Goal: Information Seeking & Learning: Learn about a topic

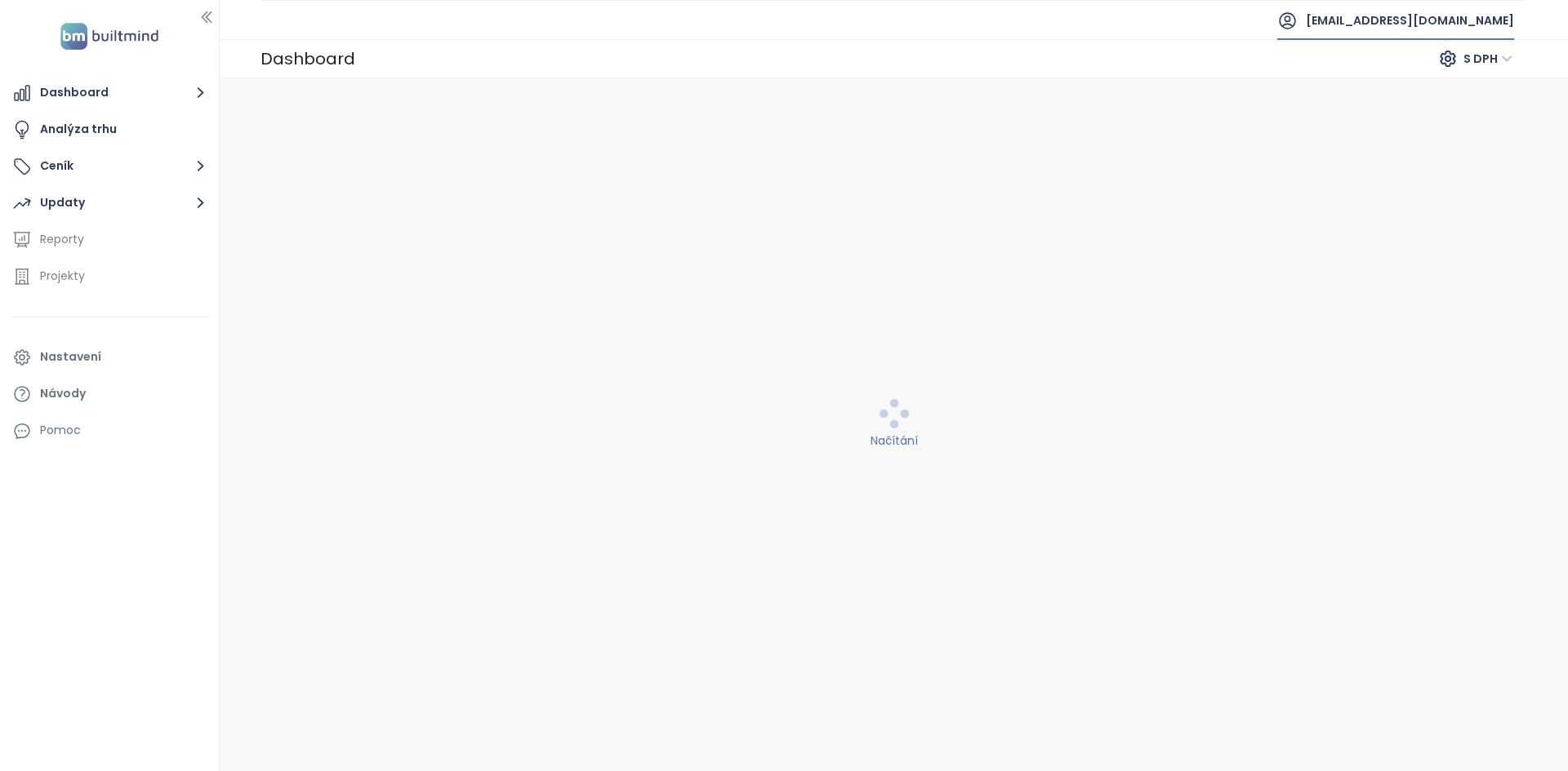
click at [1443, 38] on li "immobuilding@immobuilding.cz" at bounding box center [1396, 21] width 263 height 39
click at [1443, 33] on span "immobuilding@immobuilding.cz" at bounding box center [1409, 21] width 208 height 39
click at [1433, 64] on li "Odhlásit se" at bounding box center [1403, 66] width 214 height 33
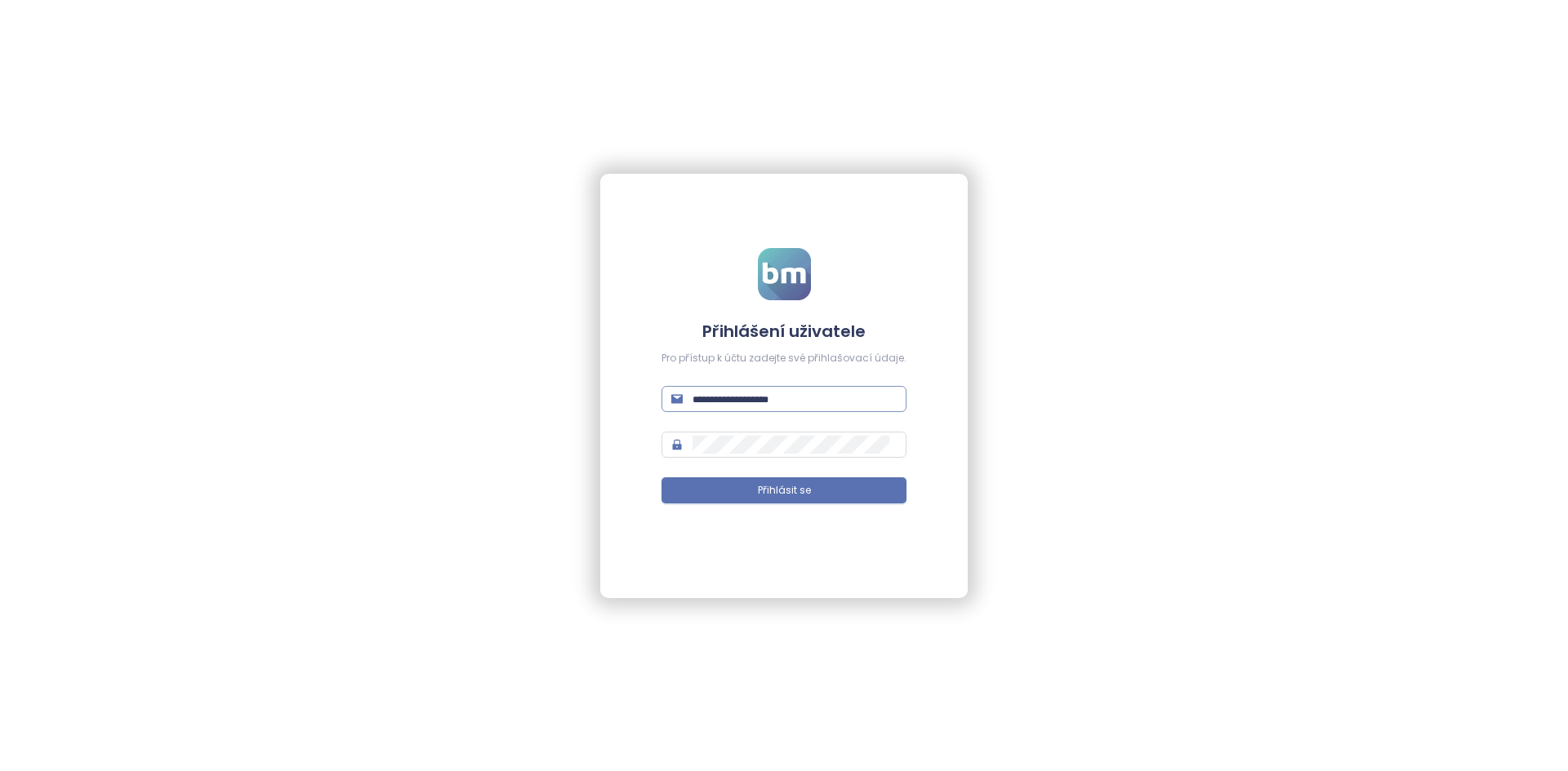
click at [847, 402] on input "text" at bounding box center [794, 399] width 204 height 18
click at [662, 477] on button "Přihlásit se" at bounding box center [784, 490] width 245 height 26
type input "**********"
click at [764, 493] on span "Přihlásit se" at bounding box center [784, 490] width 53 height 15
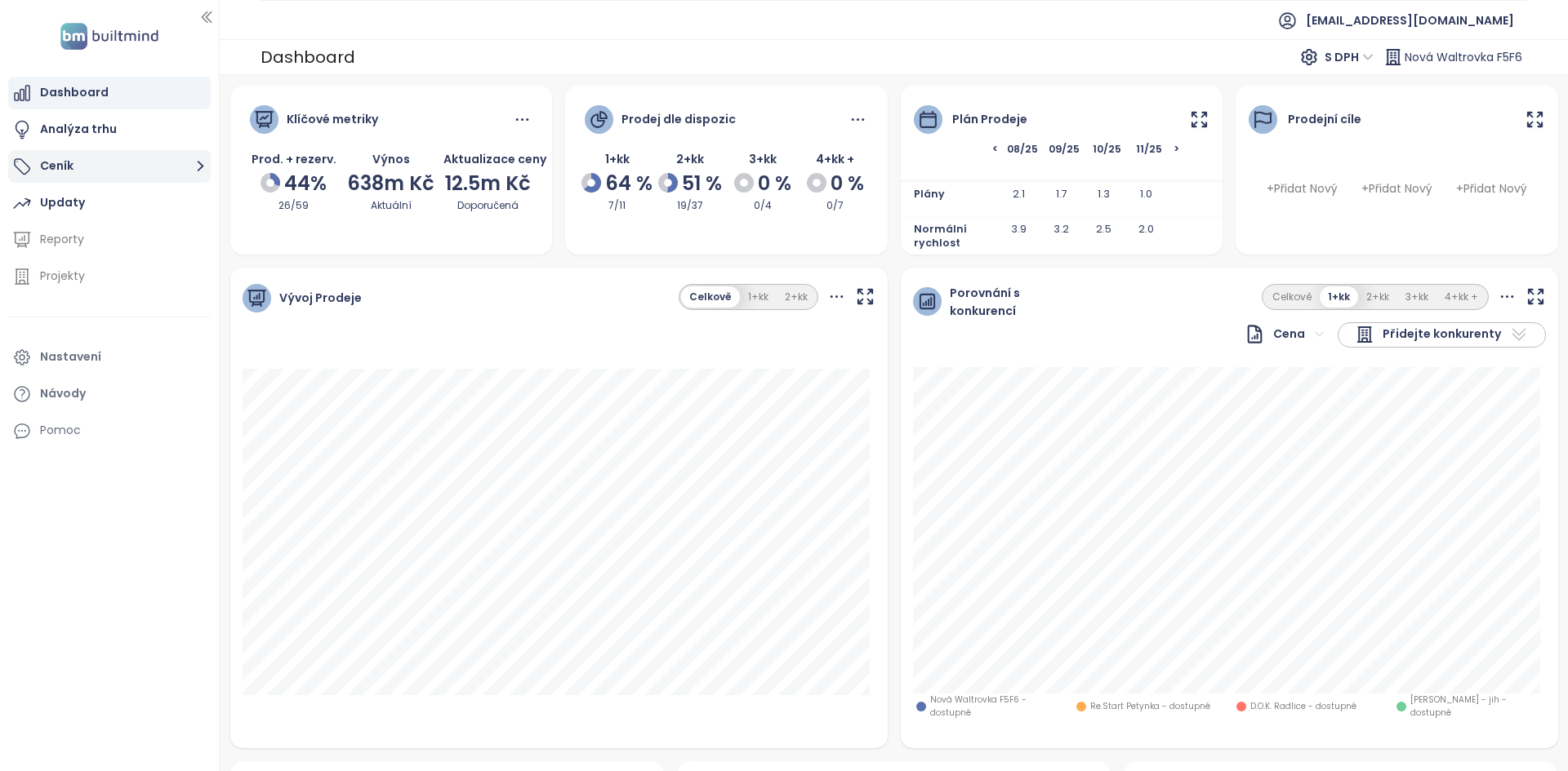
click at [184, 158] on button "Ceník" at bounding box center [109, 166] width 203 height 33
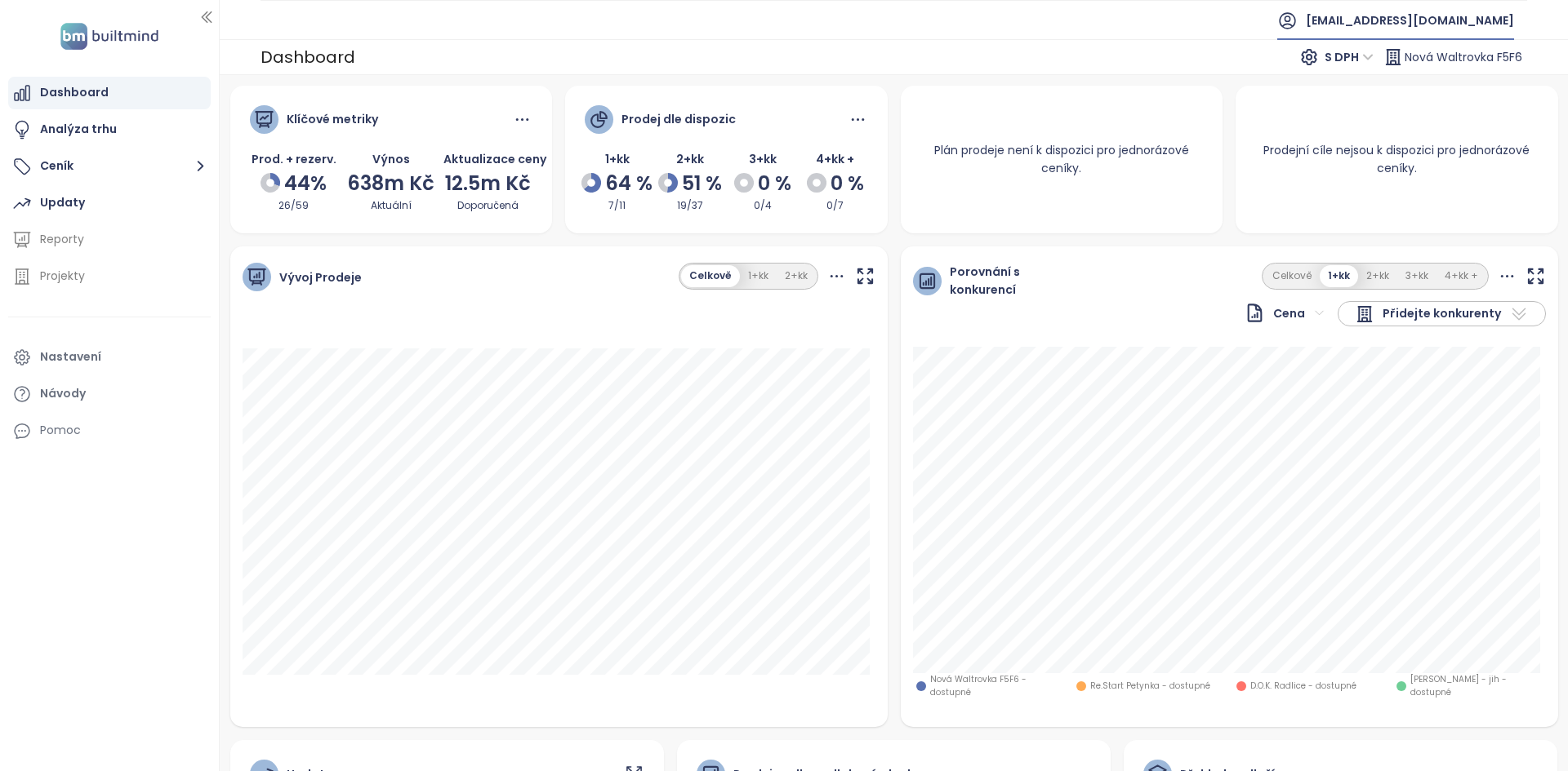
click at [1365, 32] on span "penta-cz@pentarealestate.com" at bounding box center [1409, 21] width 208 height 39
click at [1364, 59] on span "Odhlásit se" at bounding box center [1344, 66] width 63 height 16
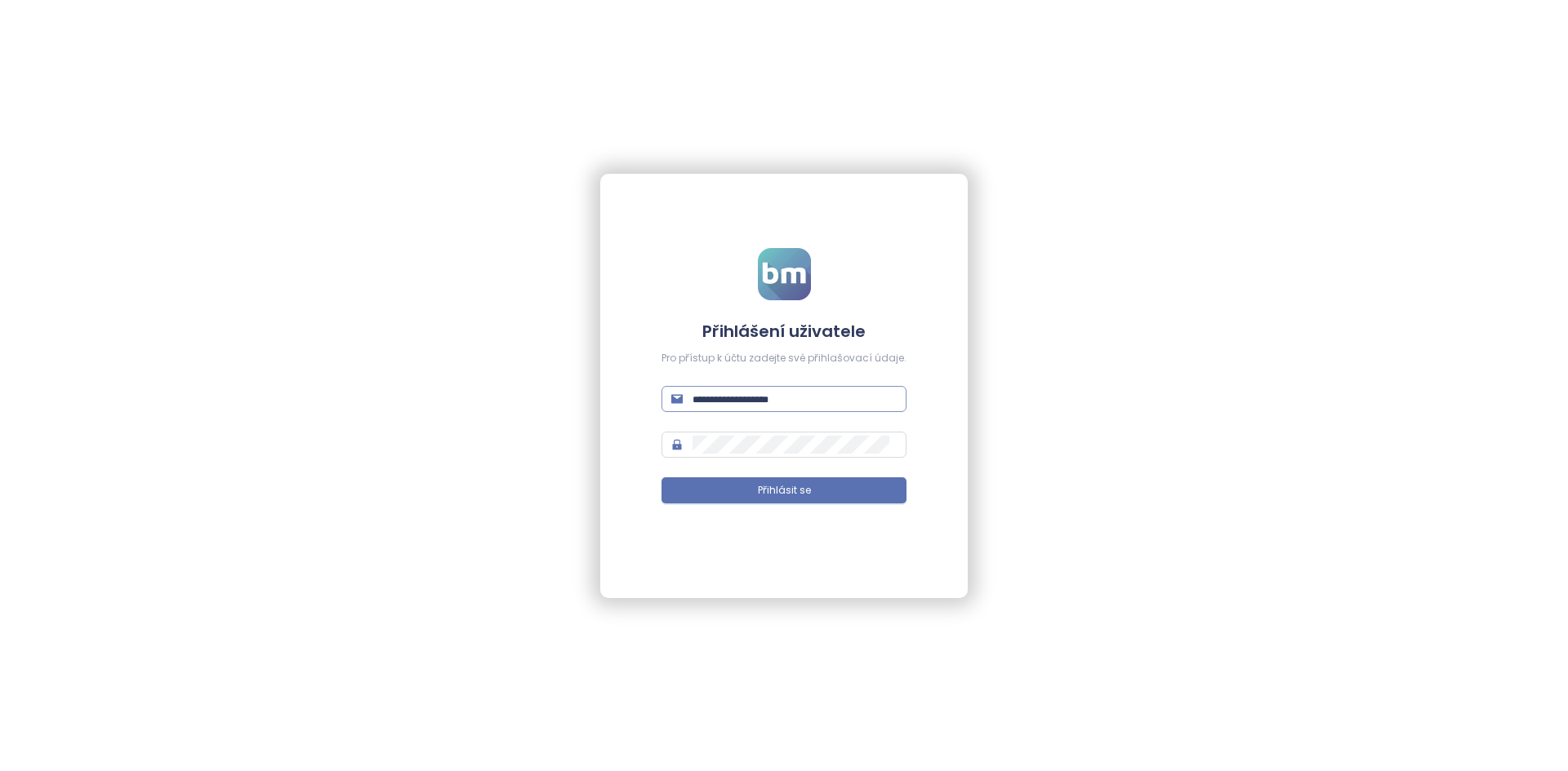
click at [784, 402] on input "text" at bounding box center [794, 399] width 204 height 18
type input "**********"
click at [662, 477] on button "Přihlásit se" at bounding box center [784, 490] width 245 height 26
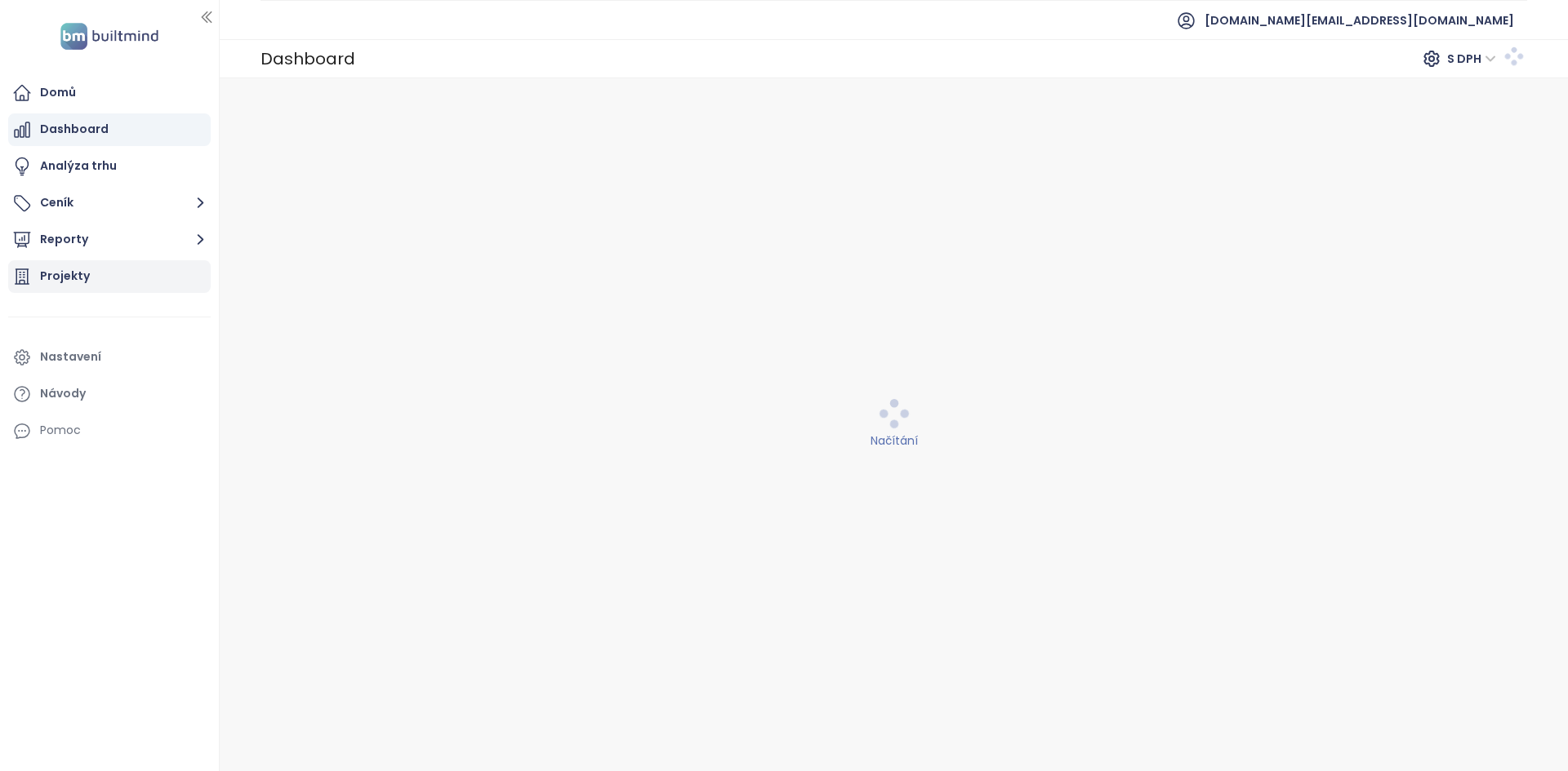
click at [104, 262] on div "Projekty" at bounding box center [109, 277] width 203 height 33
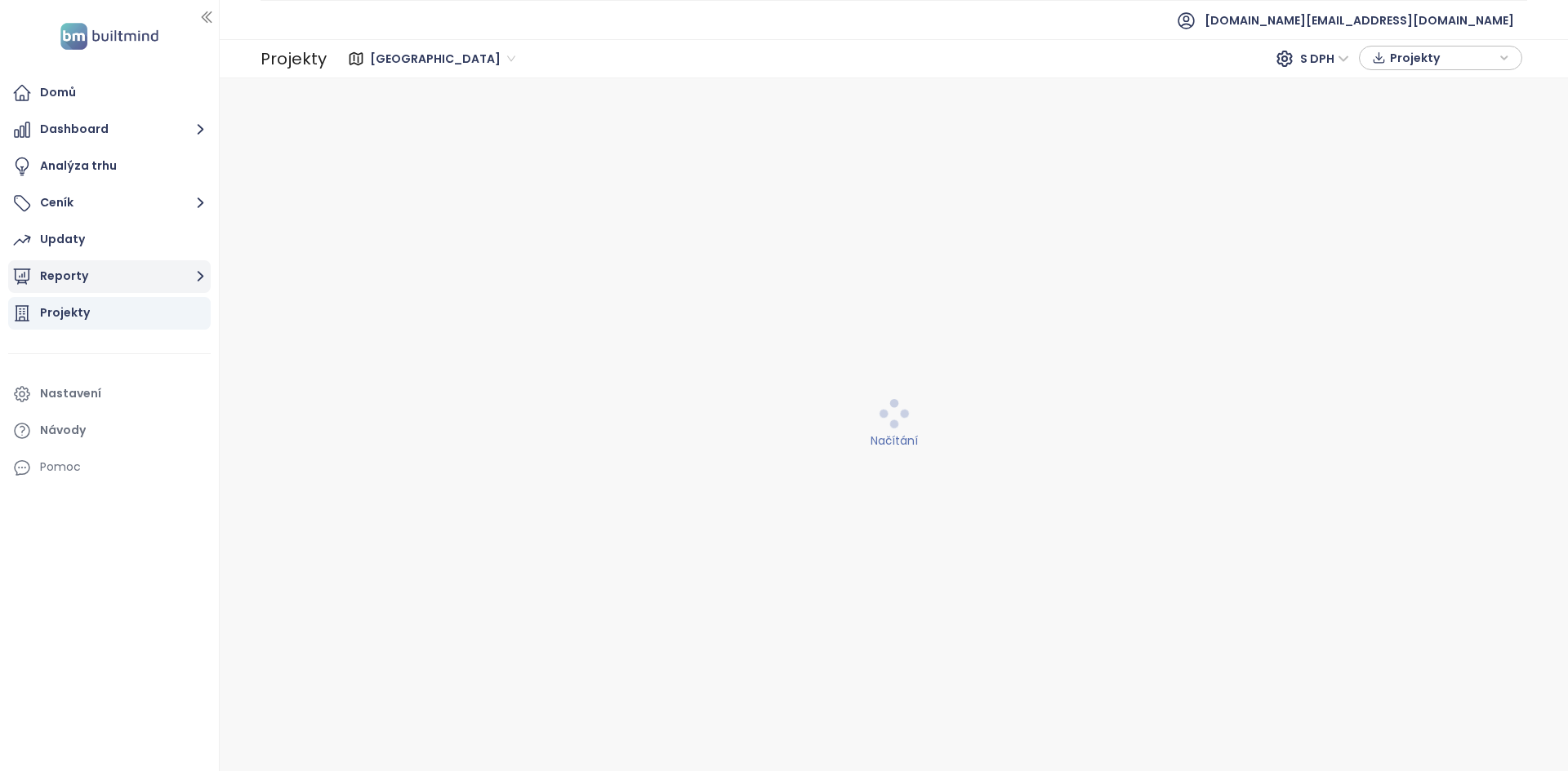
click at [155, 286] on button "Reporty" at bounding box center [109, 277] width 203 height 33
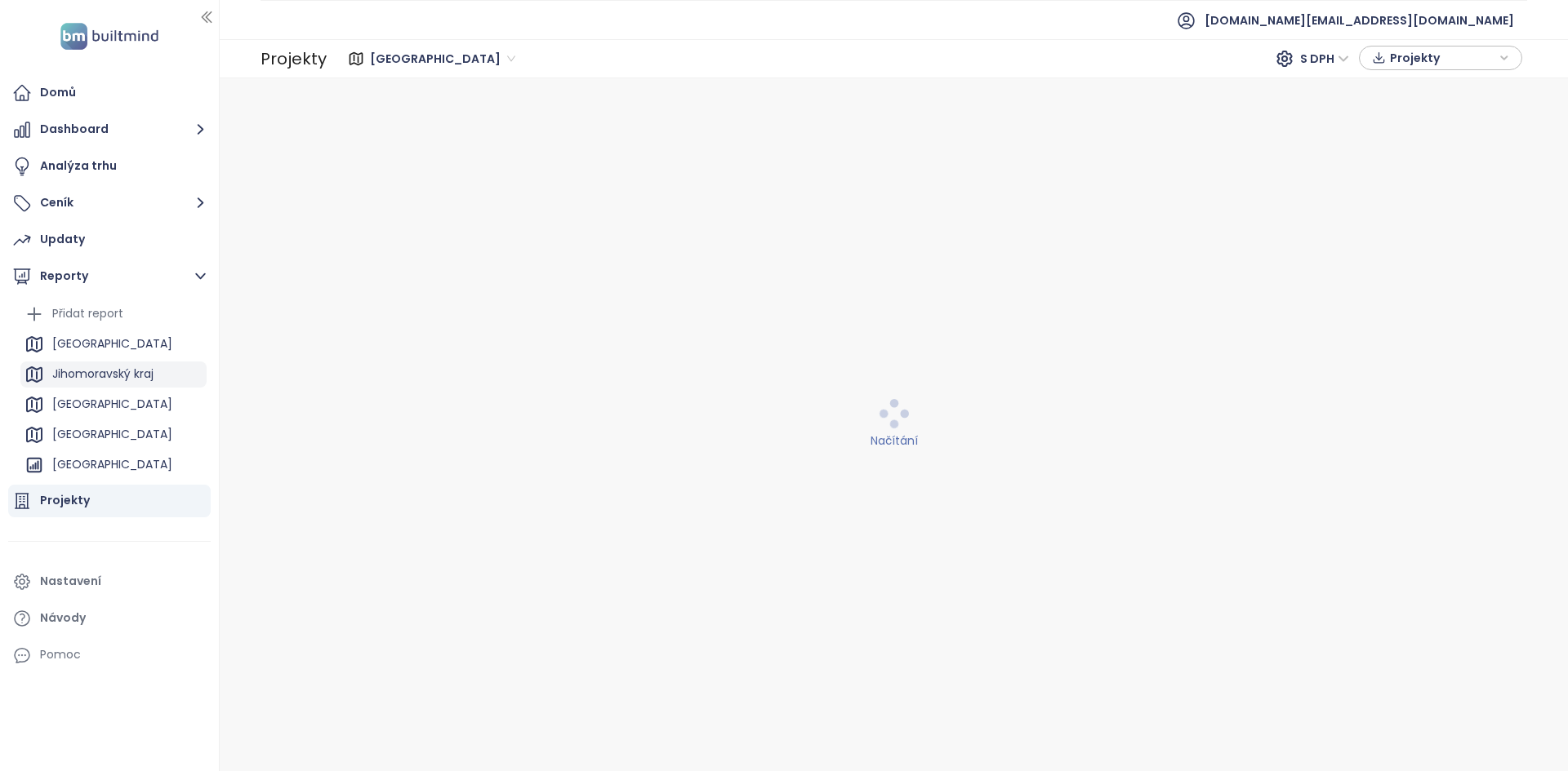
click at [110, 498] on div "Projekty" at bounding box center [109, 501] width 203 height 33
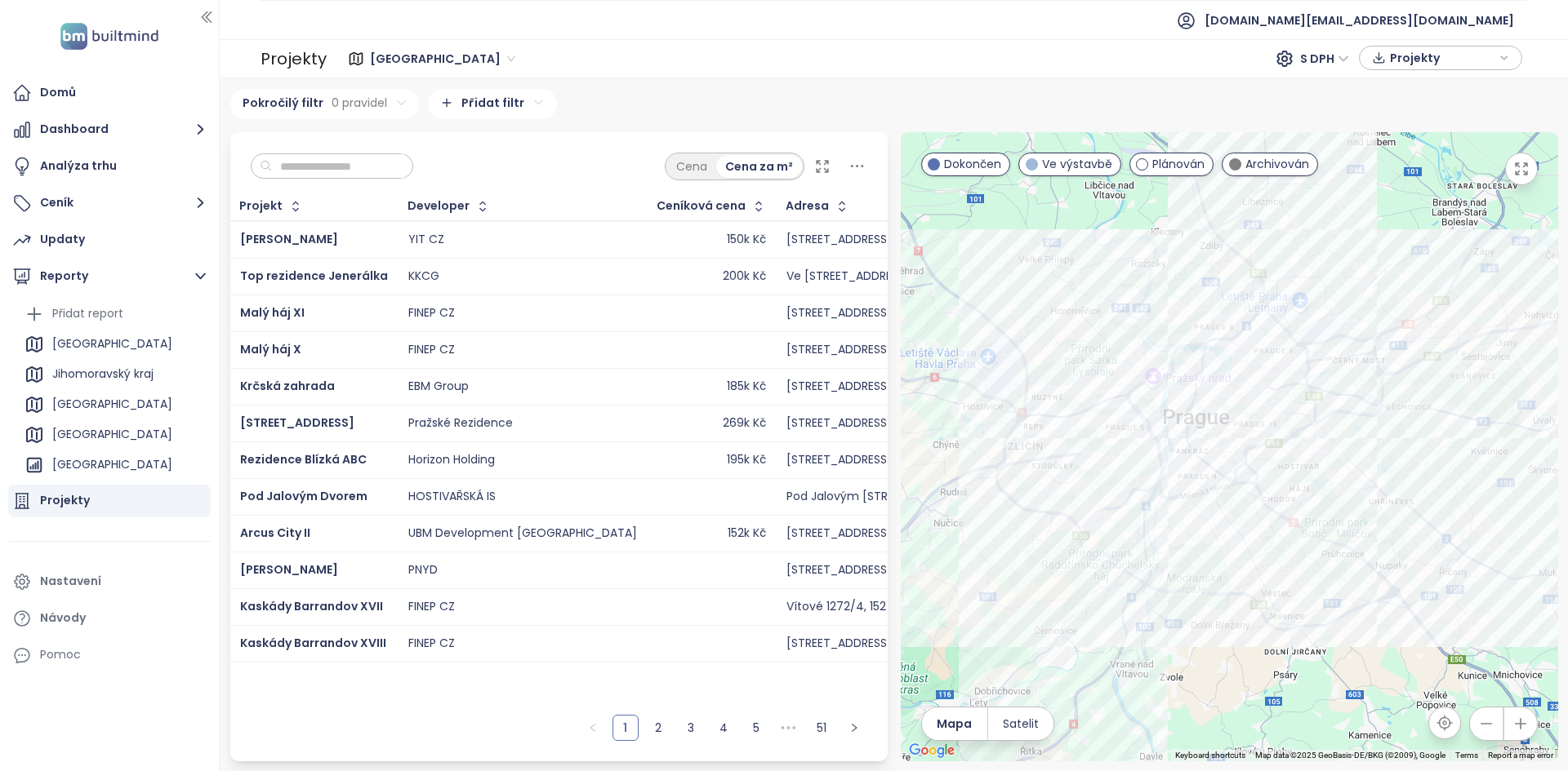
click at [375, 164] on input "text" at bounding box center [338, 166] width 132 height 24
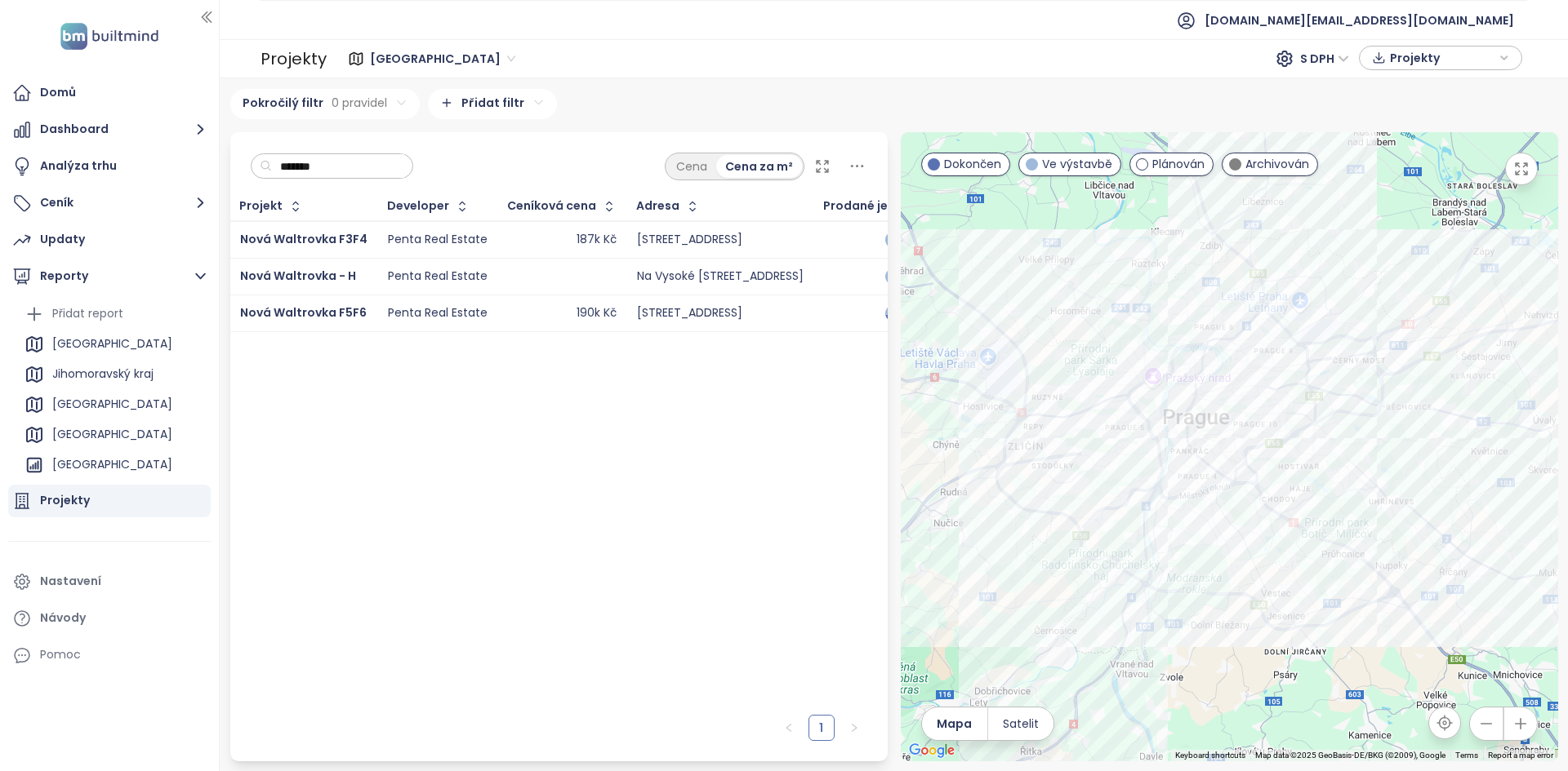
type input "*******"
click at [511, 312] on div "190k Kč" at bounding box center [563, 313] width 109 height 20
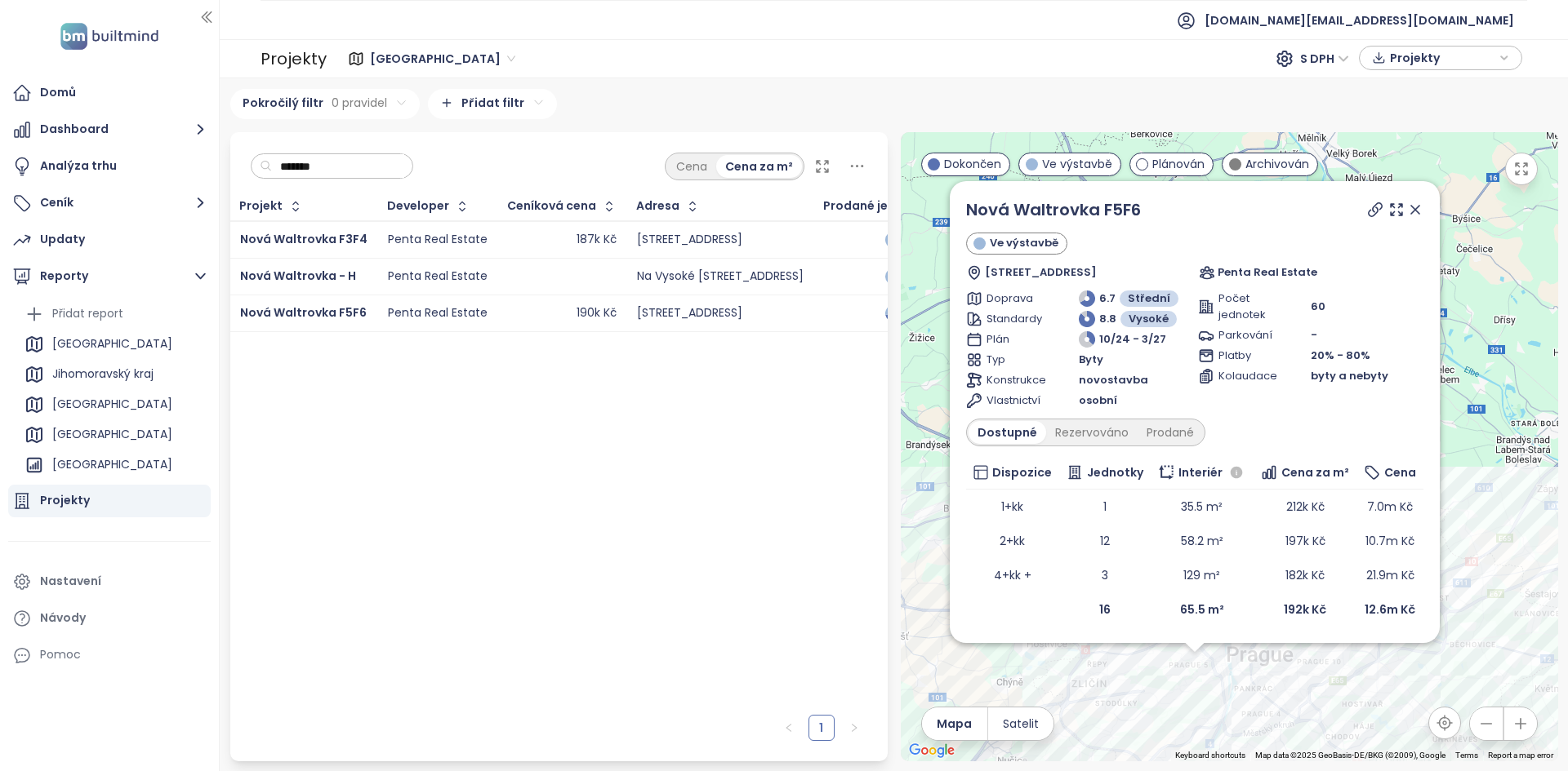
click at [536, 281] on div at bounding box center [563, 277] width 109 height 20
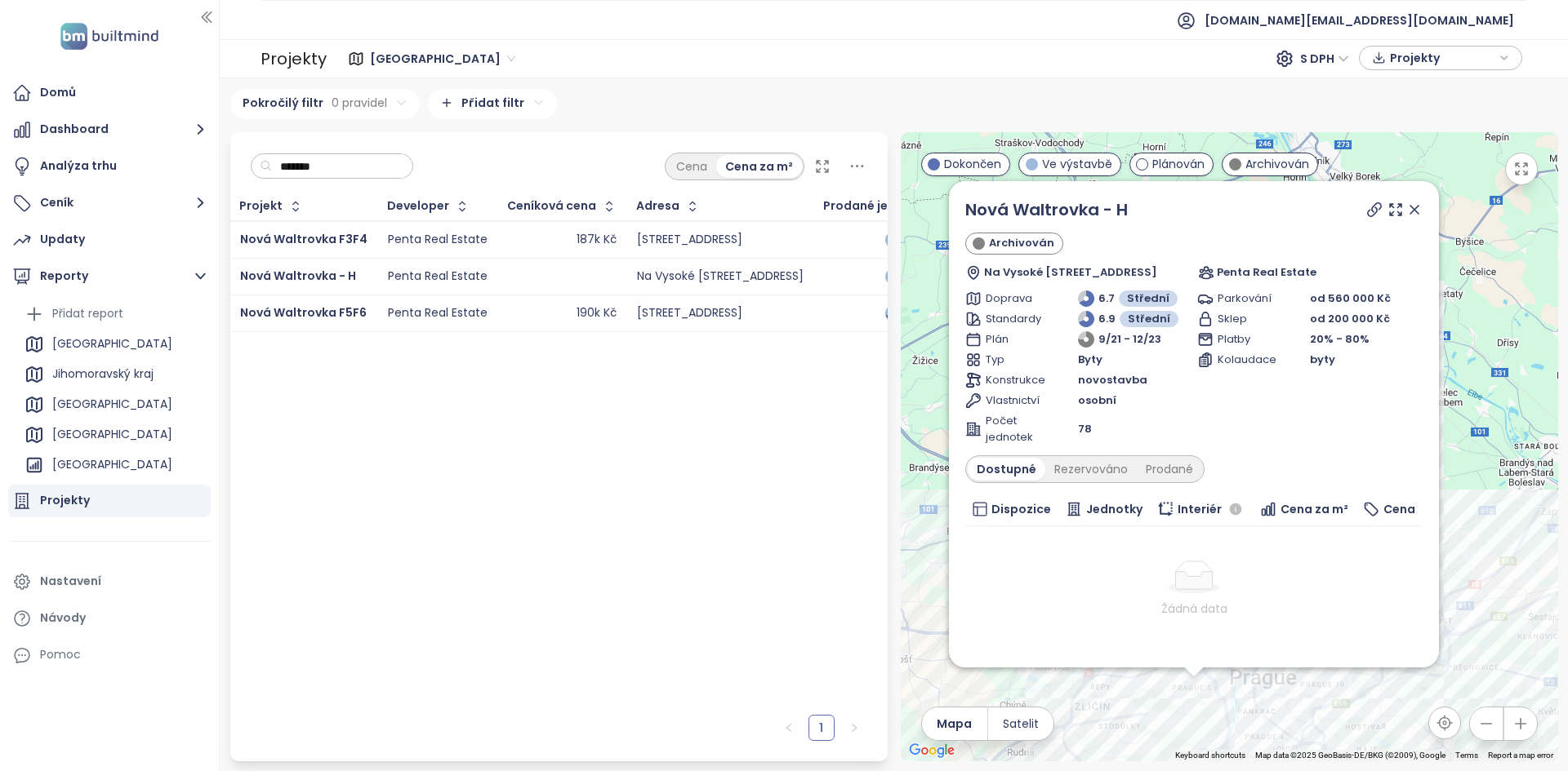
click at [527, 243] on div "187k Kč" at bounding box center [563, 240] width 109 height 20
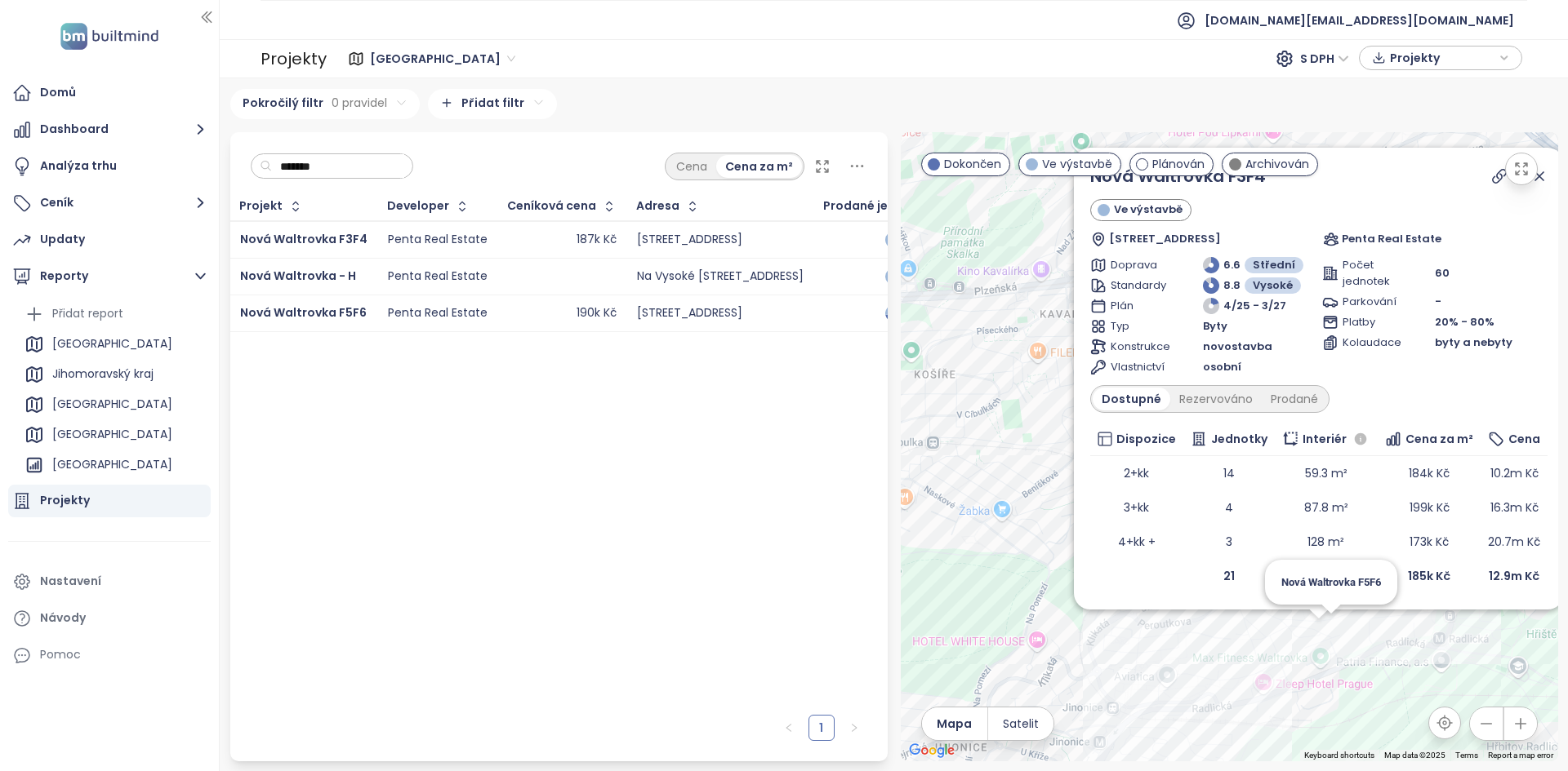
click at [1332, 633] on div "Nová Waltrovka F3F4 Ve výstavbě Radlická 36/160, 150 00 Praha 5-Radlice, Czechi…" at bounding box center [1230, 446] width 657 height 629
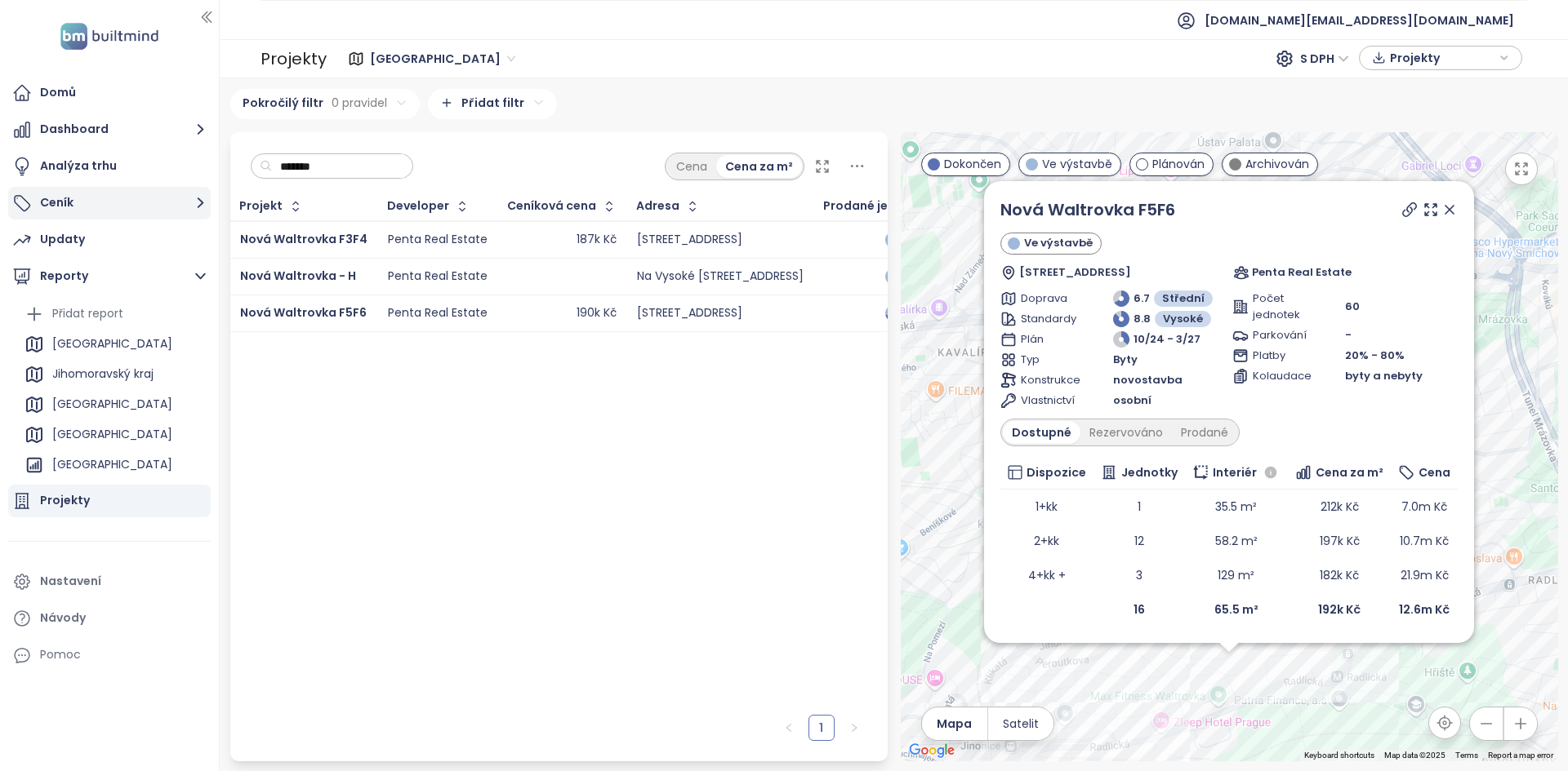
click at [122, 211] on button "Ceník" at bounding box center [109, 203] width 203 height 33
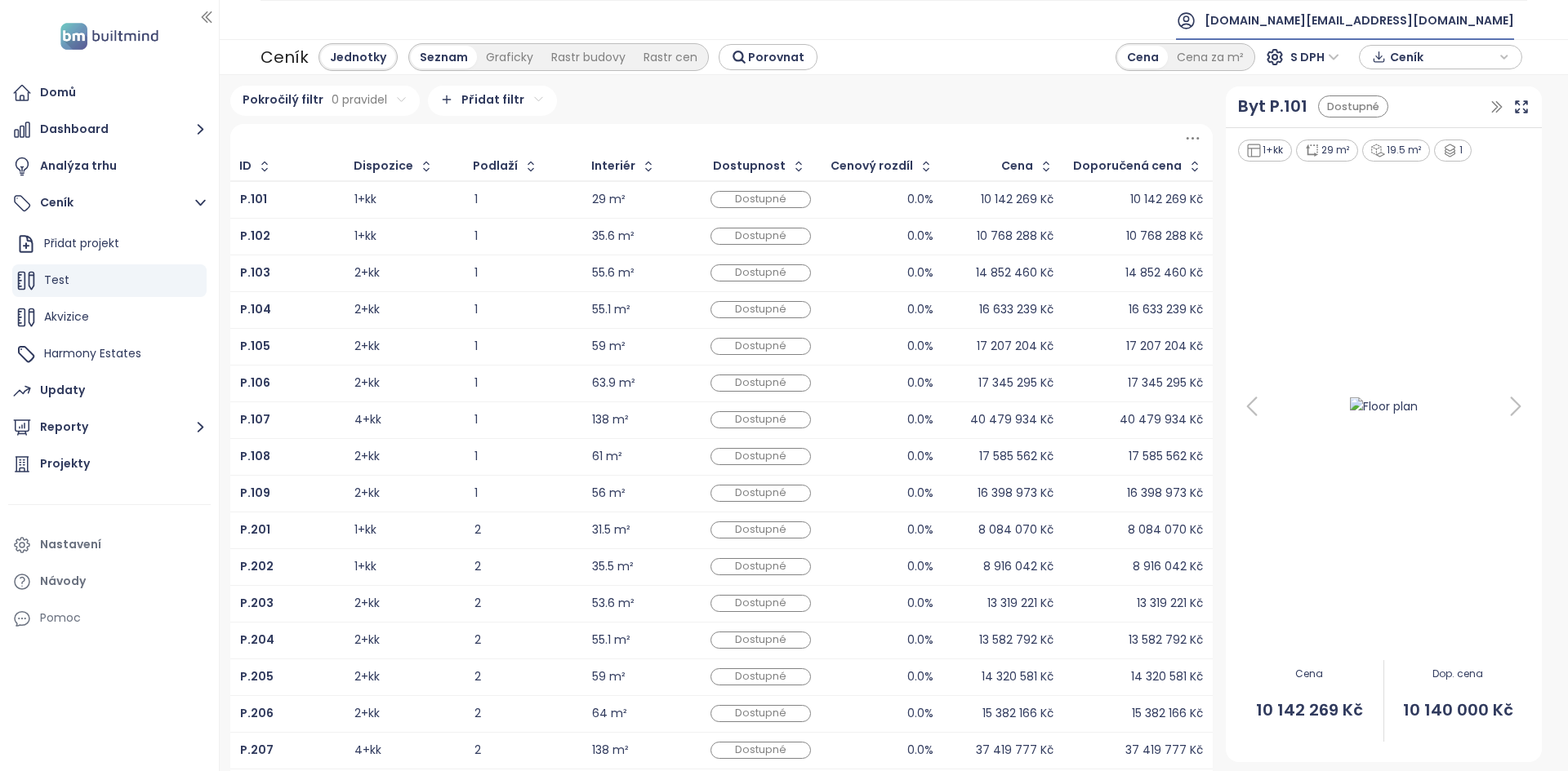
click at [1422, 26] on span "[DOMAIN_NAME][EMAIL_ADDRESS][DOMAIN_NAME]" at bounding box center [1359, 21] width 310 height 39
click at [1422, 61] on li "Odhlásit se" at bounding box center [1414, 66] width 192 height 33
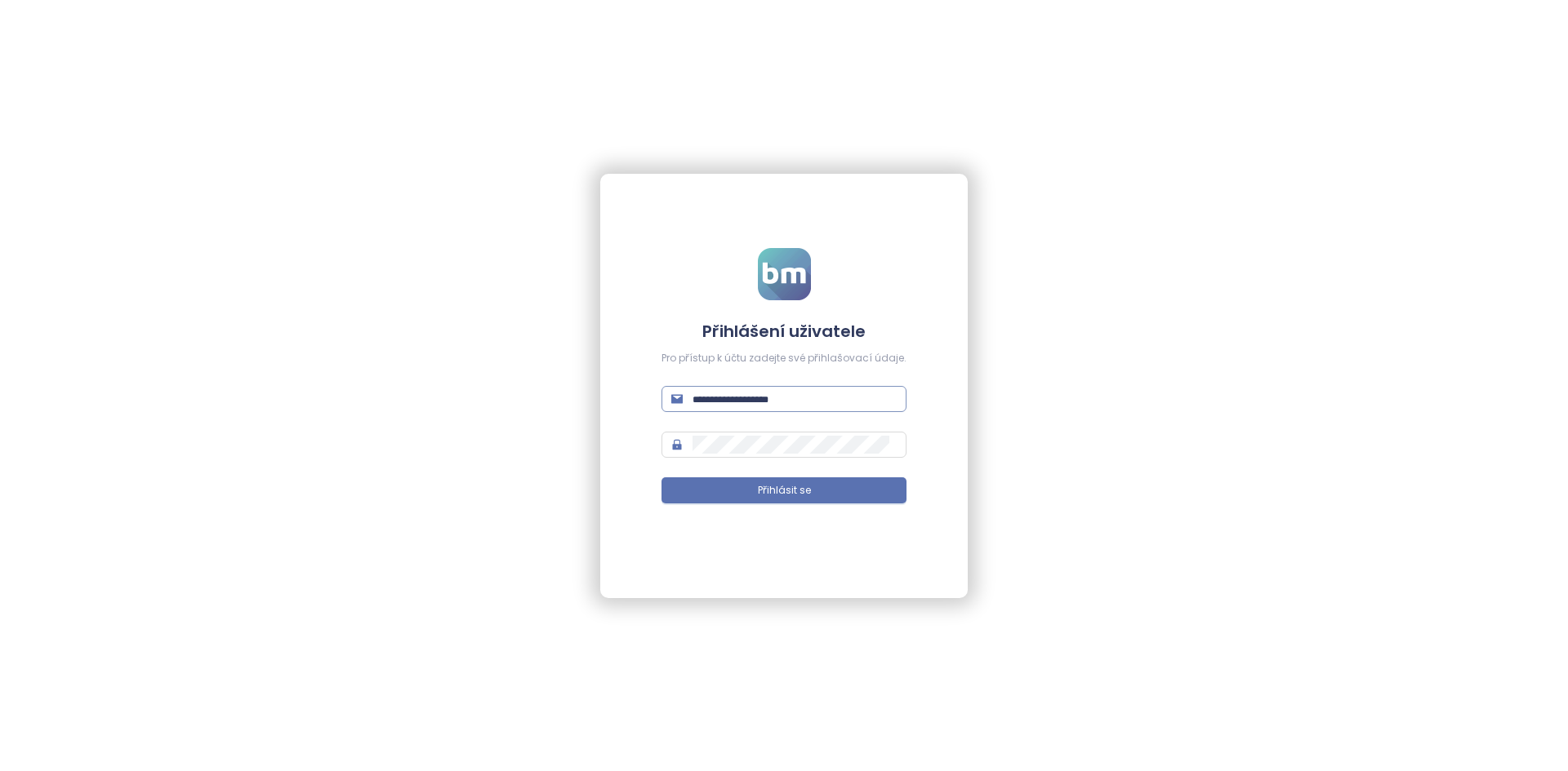
click at [824, 410] on span at bounding box center [784, 399] width 245 height 26
type input "**********"
click at [662, 477] on button "Přihlásit se" at bounding box center [784, 490] width 245 height 26
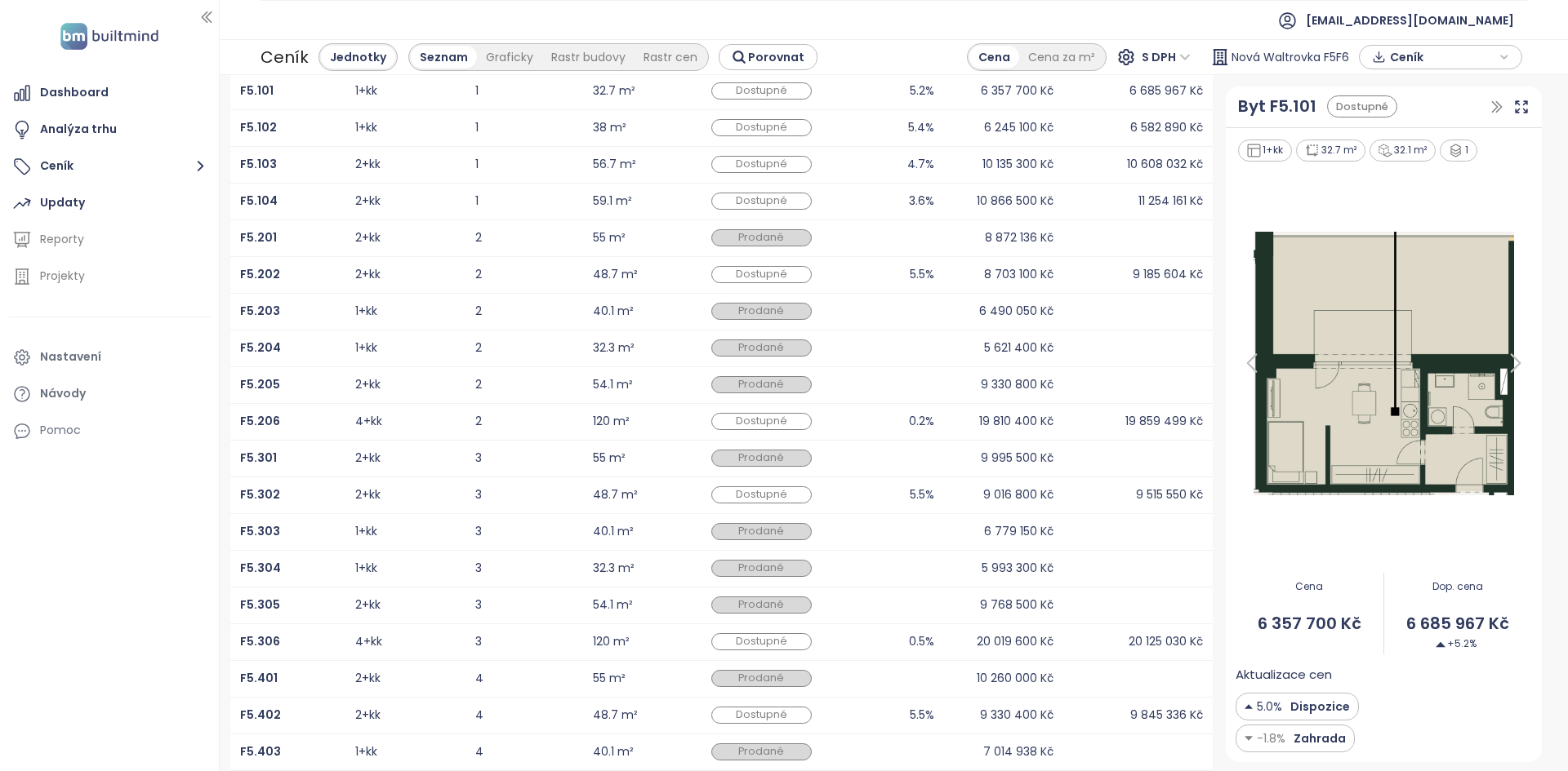
scroll to position [195, 0]
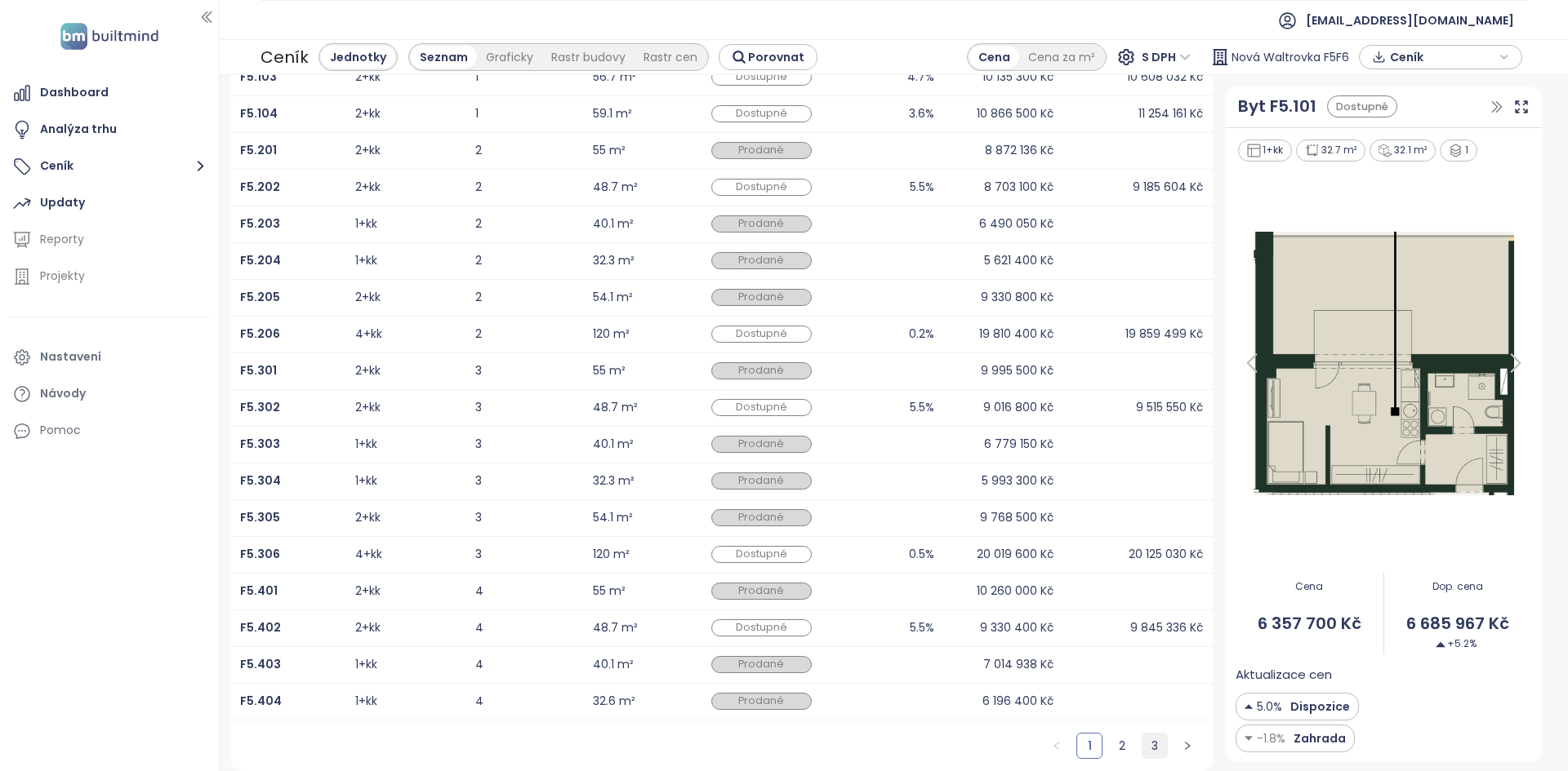
click at [1144, 750] on link "3" at bounding box center [1154, 745] width 24 height 24
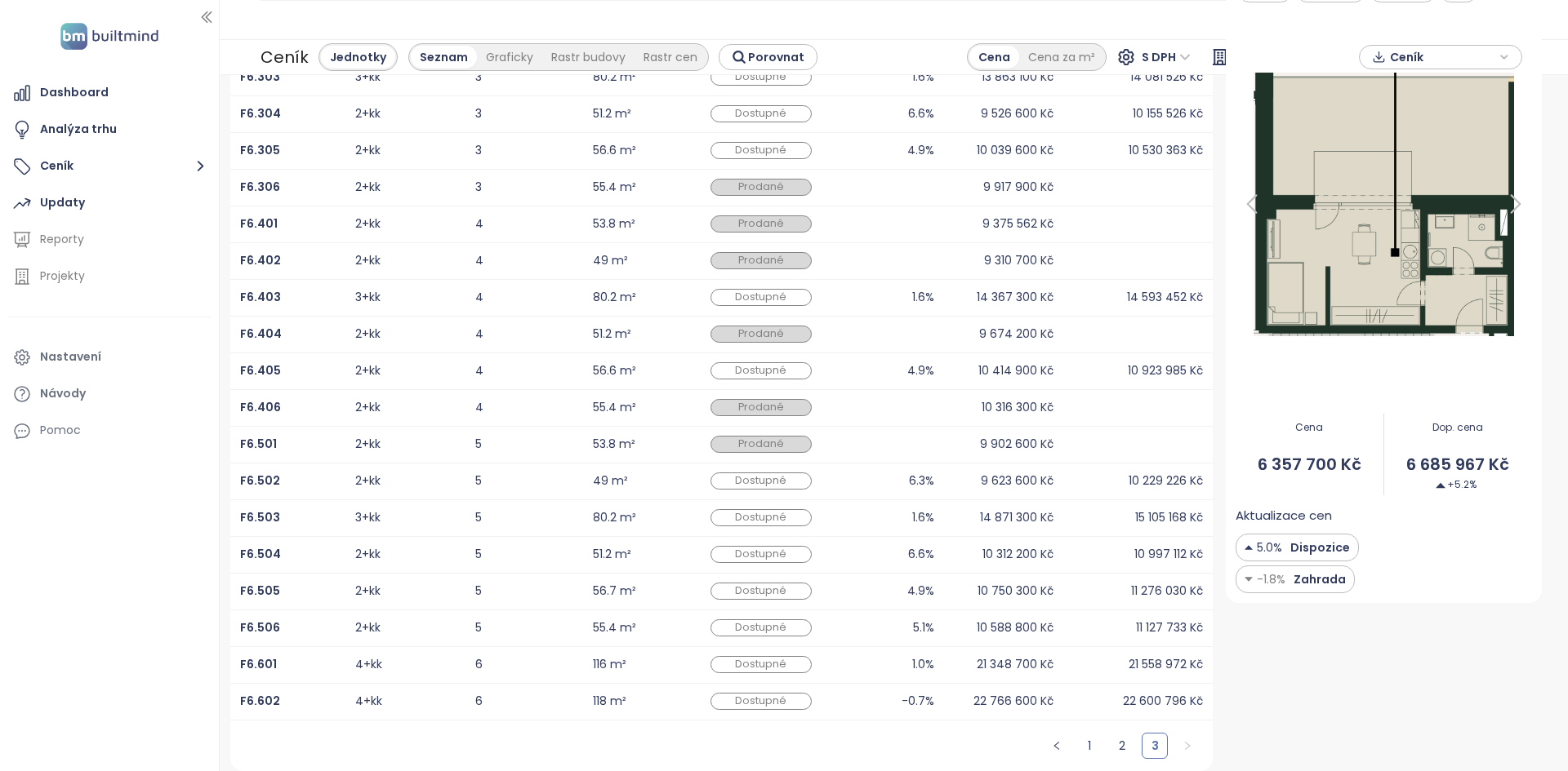
click at [1241, 24] on div at bounding box center [1384, 204] width 296 height 400
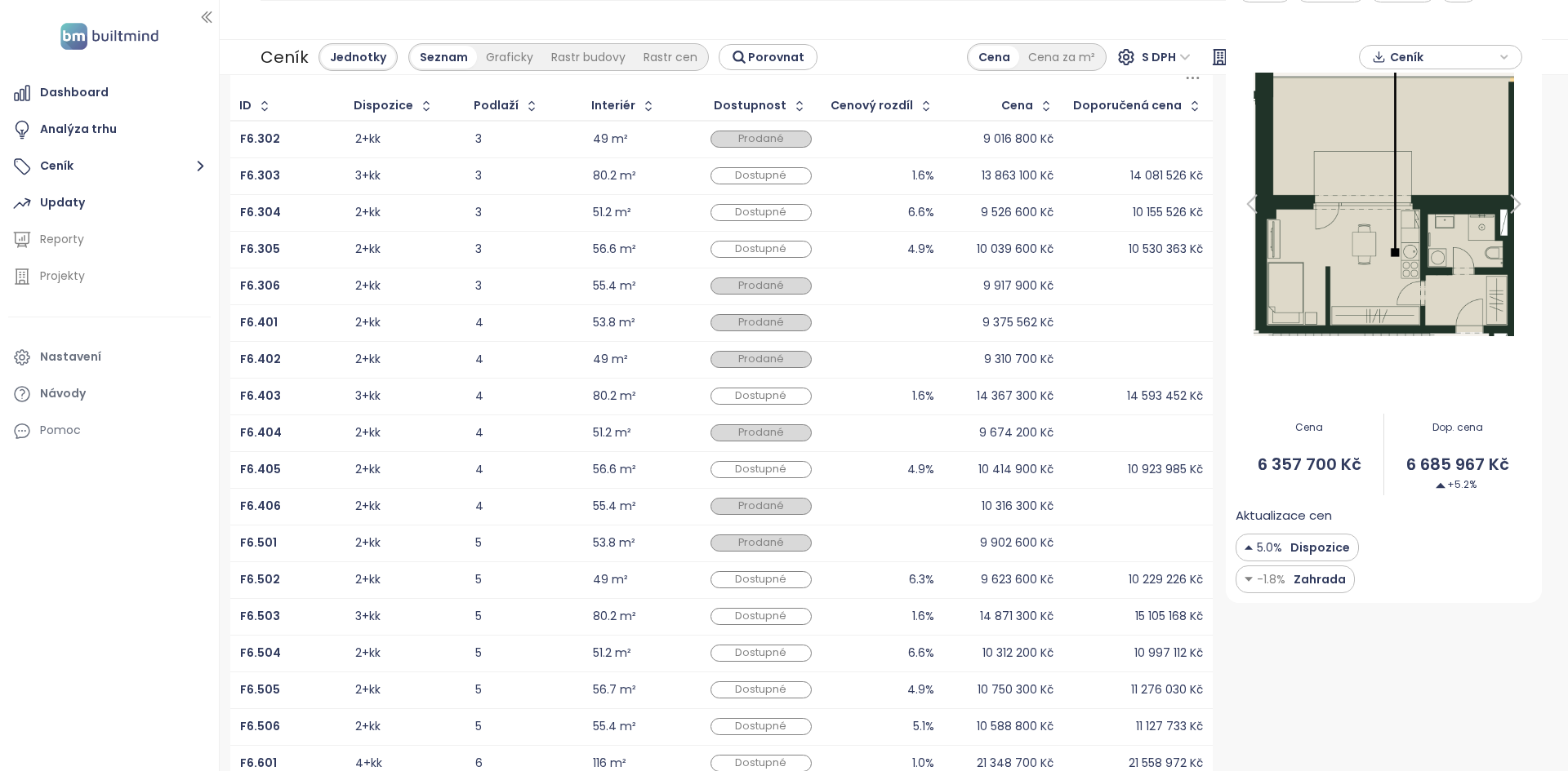
scroll to position [0, 0]
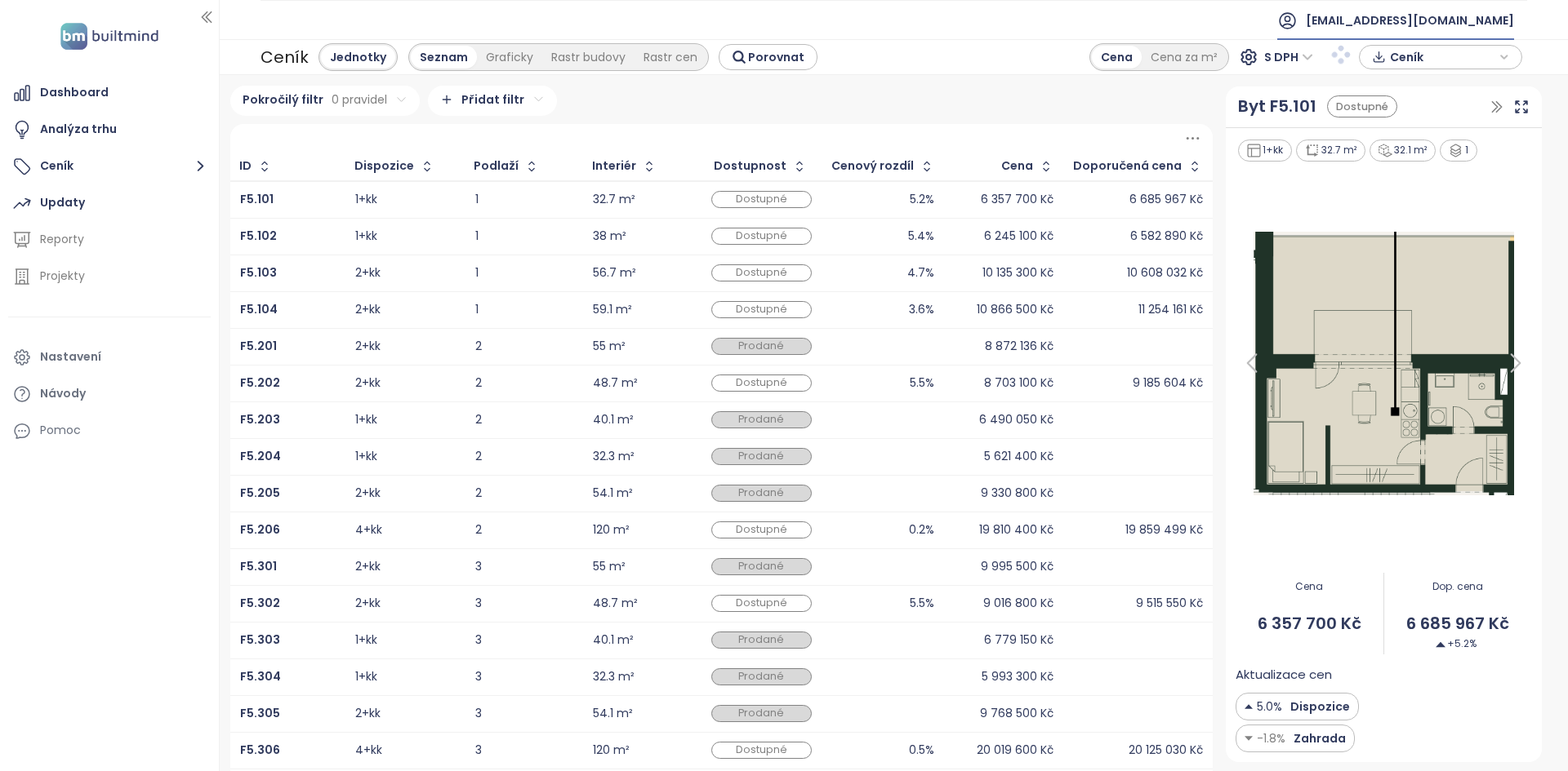
click at [1470, 21] on span "penta-cz@pentarealestate.com" at bounding box center [1409, 21] width 208 height 39
click at [1445, 61] on li "Odhlásit se" at bounding box center [1405, 66] width 211 height 33
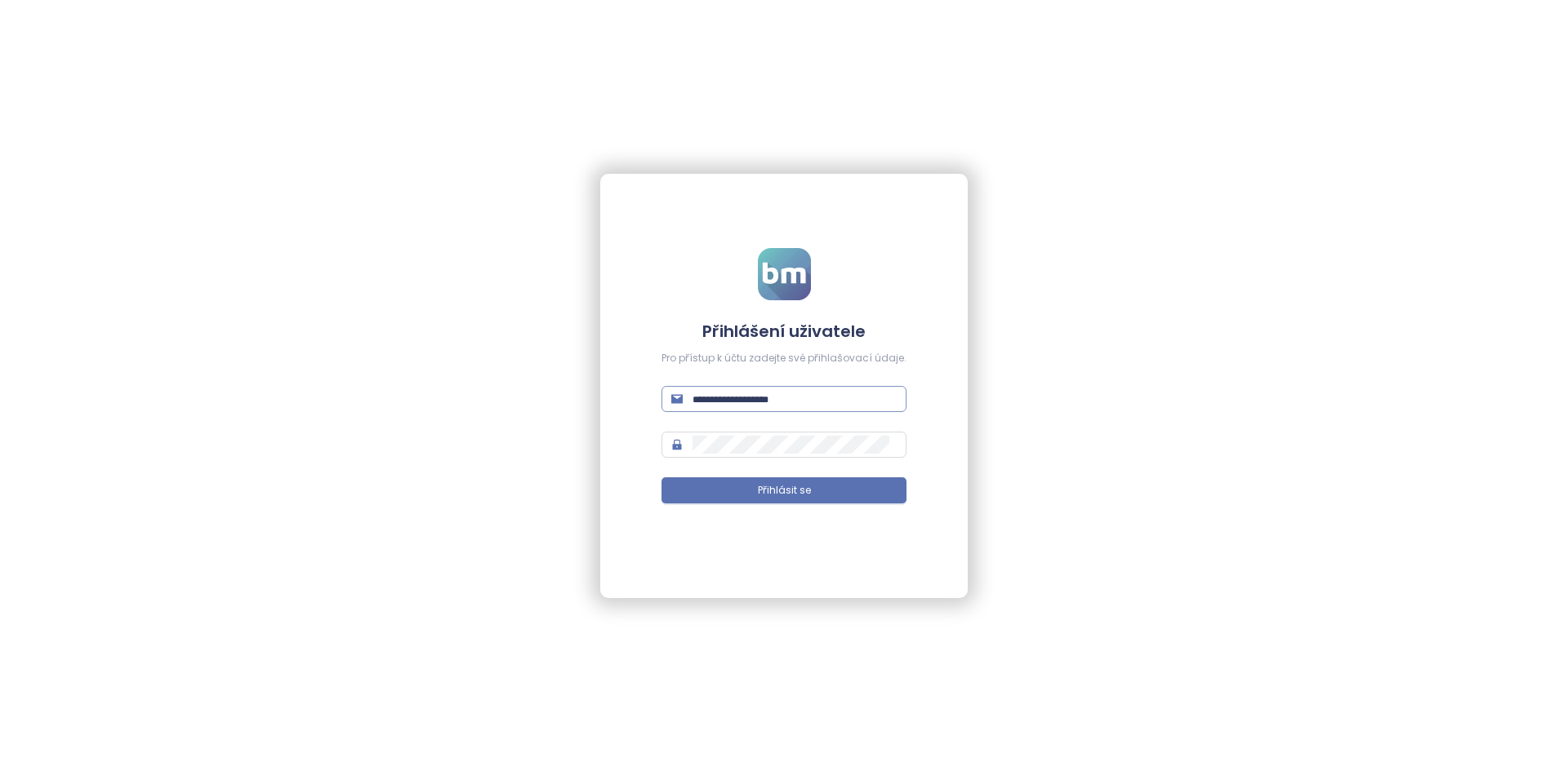
click at [781, 396] on input "text" at bounding box center [794, 399] width 204 height 18
type input "**********"
click at [822, 492] on button "Přihlásit se" at bounding box center [784, 490] width 245 height 26
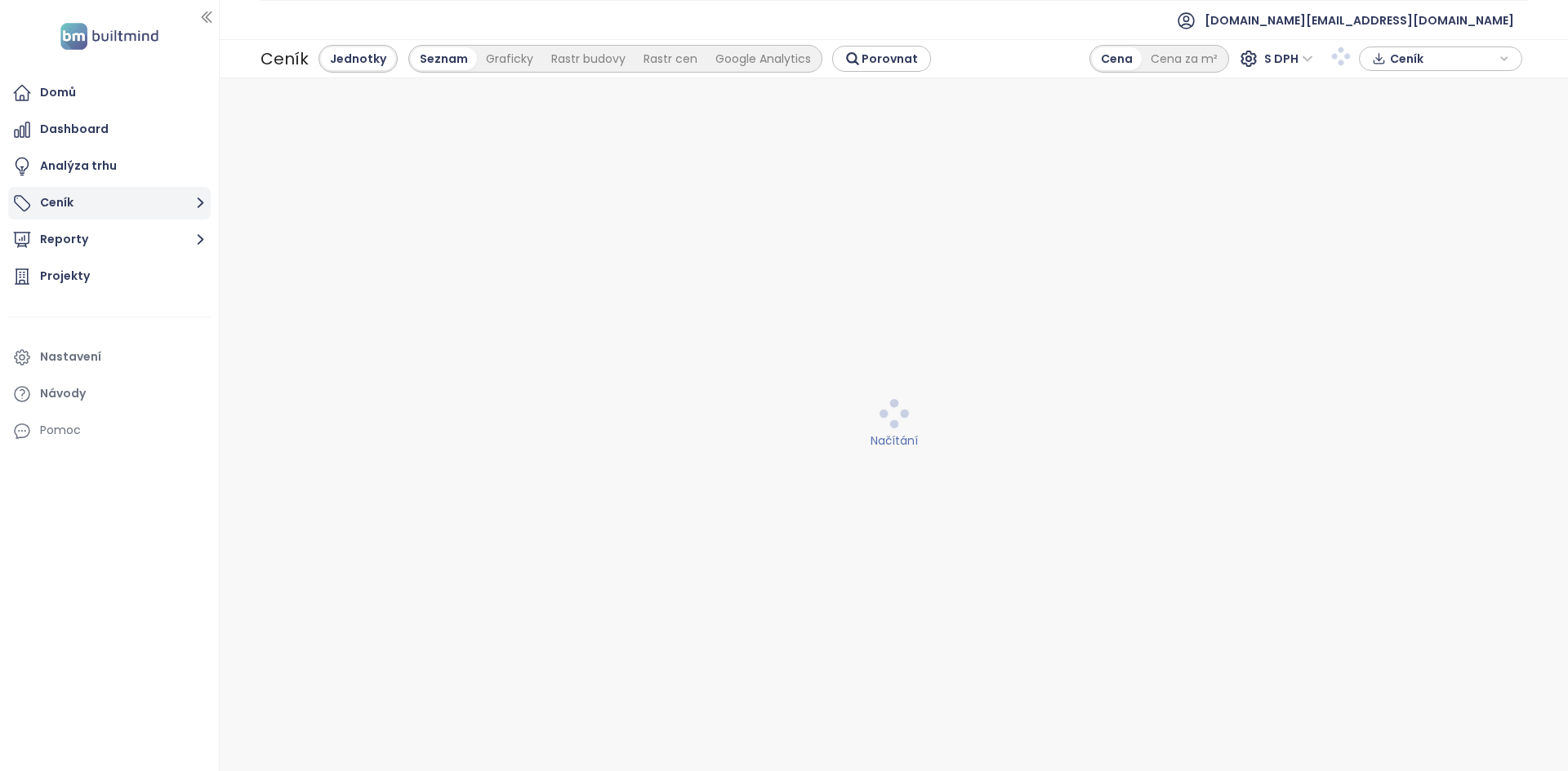
click at [102, 187] on button "Ceník" at bounding box center [109, 203] width 203 height 33
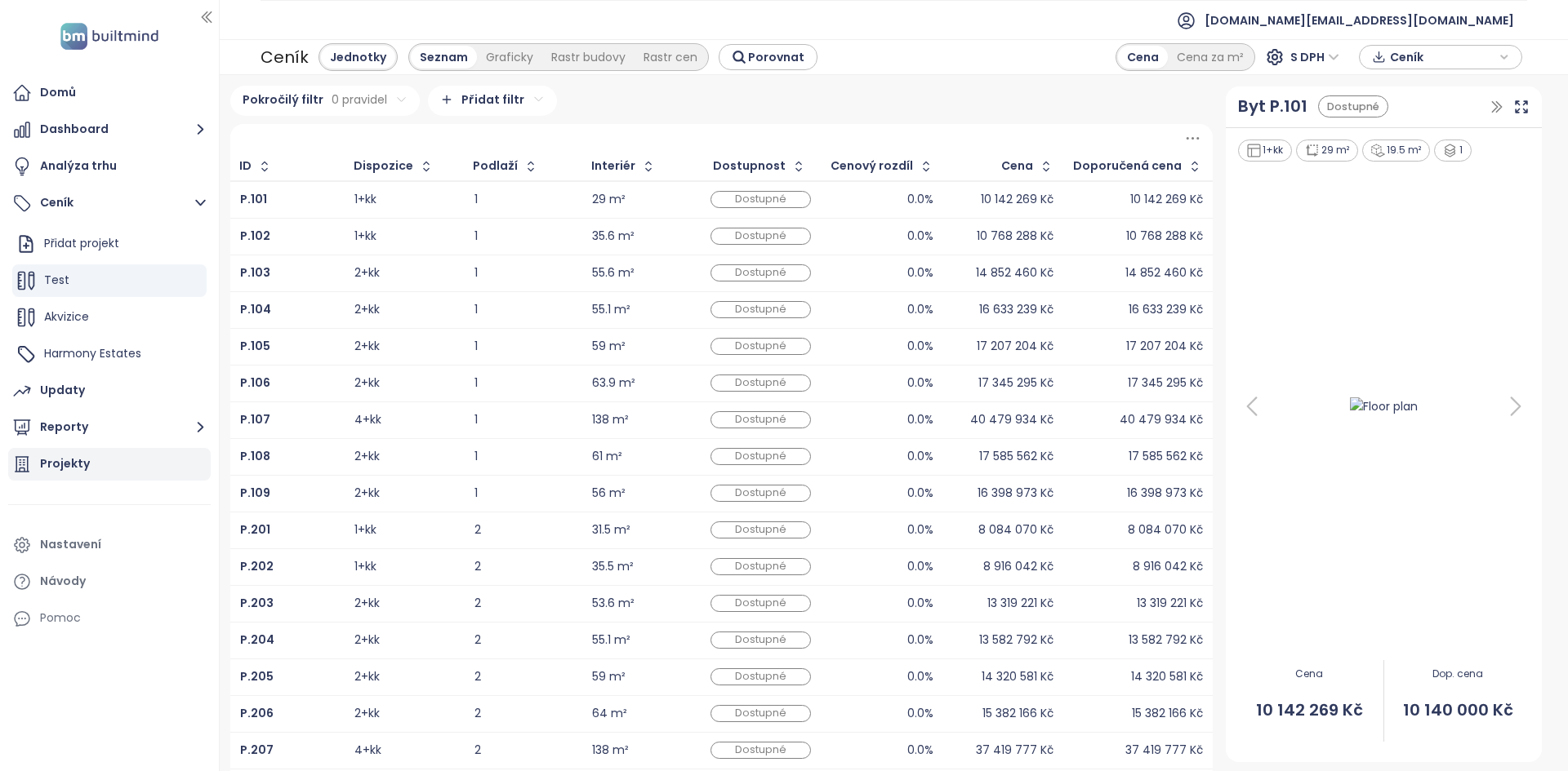
drag, startPoint x: 117, startPoint y: 462, endPoint x: 125, endPoint y: 460, distance: 8.2
click at [117, 462] on div "Projekty" at bounding box center [109, 464] width 203 height 33
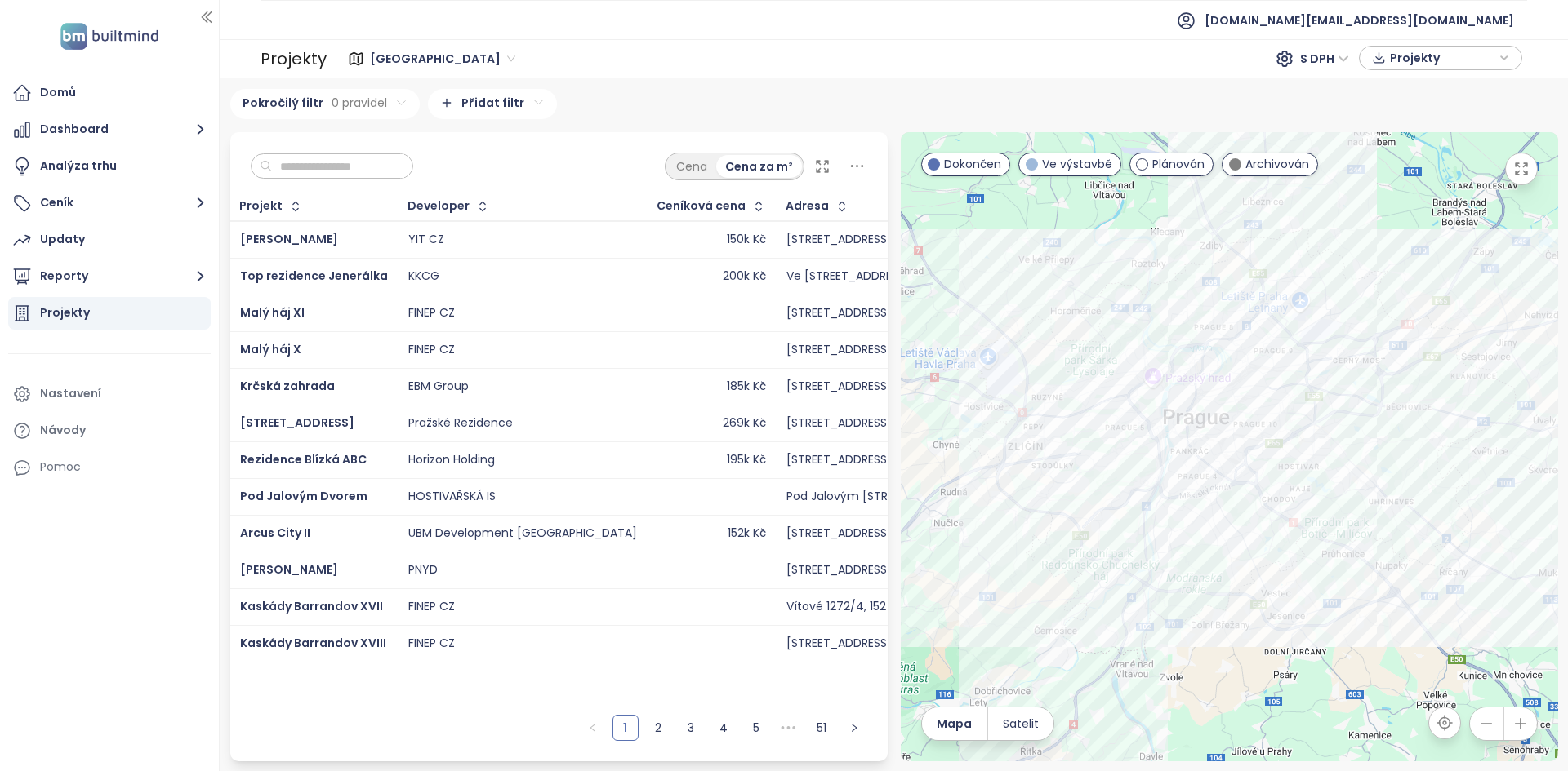
click at [344, 159] on input "text" at bounding box center [338, 166] width 132 height 24
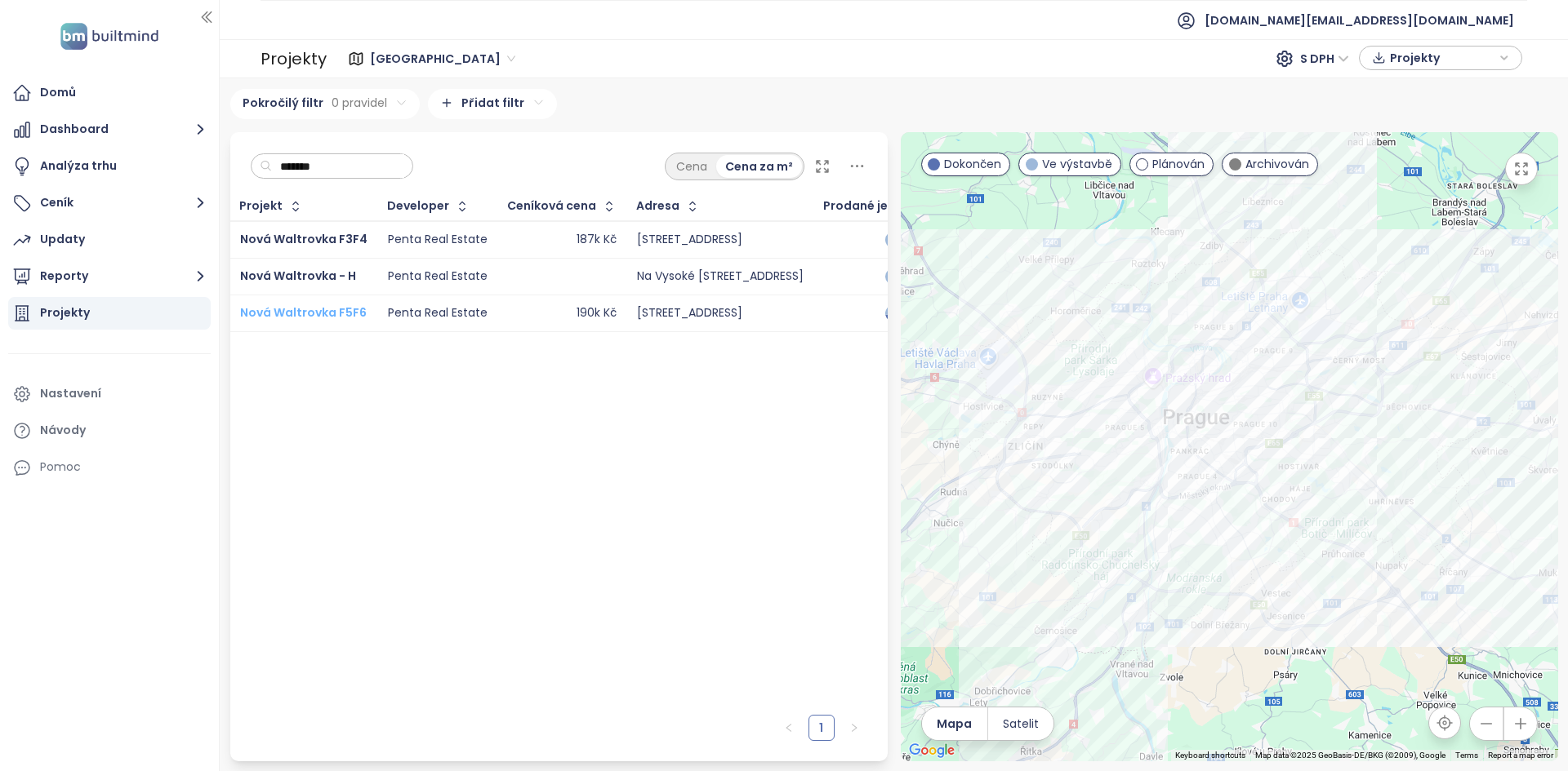
type input "*******"
click at [344, 308] on span "Nová Waltrovka F5F6" at bounding box center [304, 312] width 127 height 16
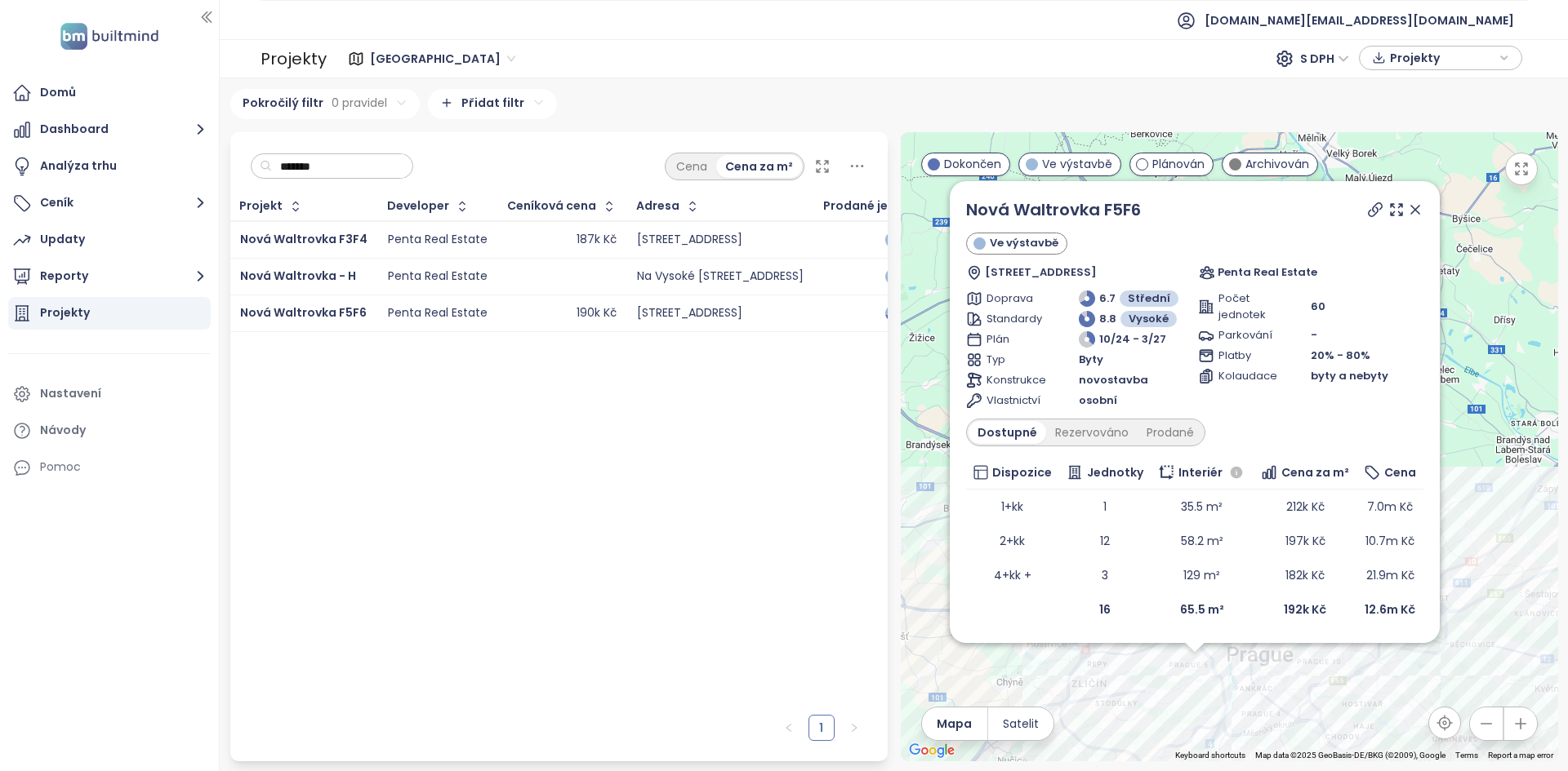
click at [1094, 195] on div "Nová Waltrovka F5F6 Ve výstavbě Radlická 36/160, 150 00 Praha 5-Radlice, Czechi…" at bounding box center [1195, 412] width 490 height 462
click at [1087, 214] on link "Nová Waltrovka F5F6" at bounding box center [1054, 210] width 175 height 23
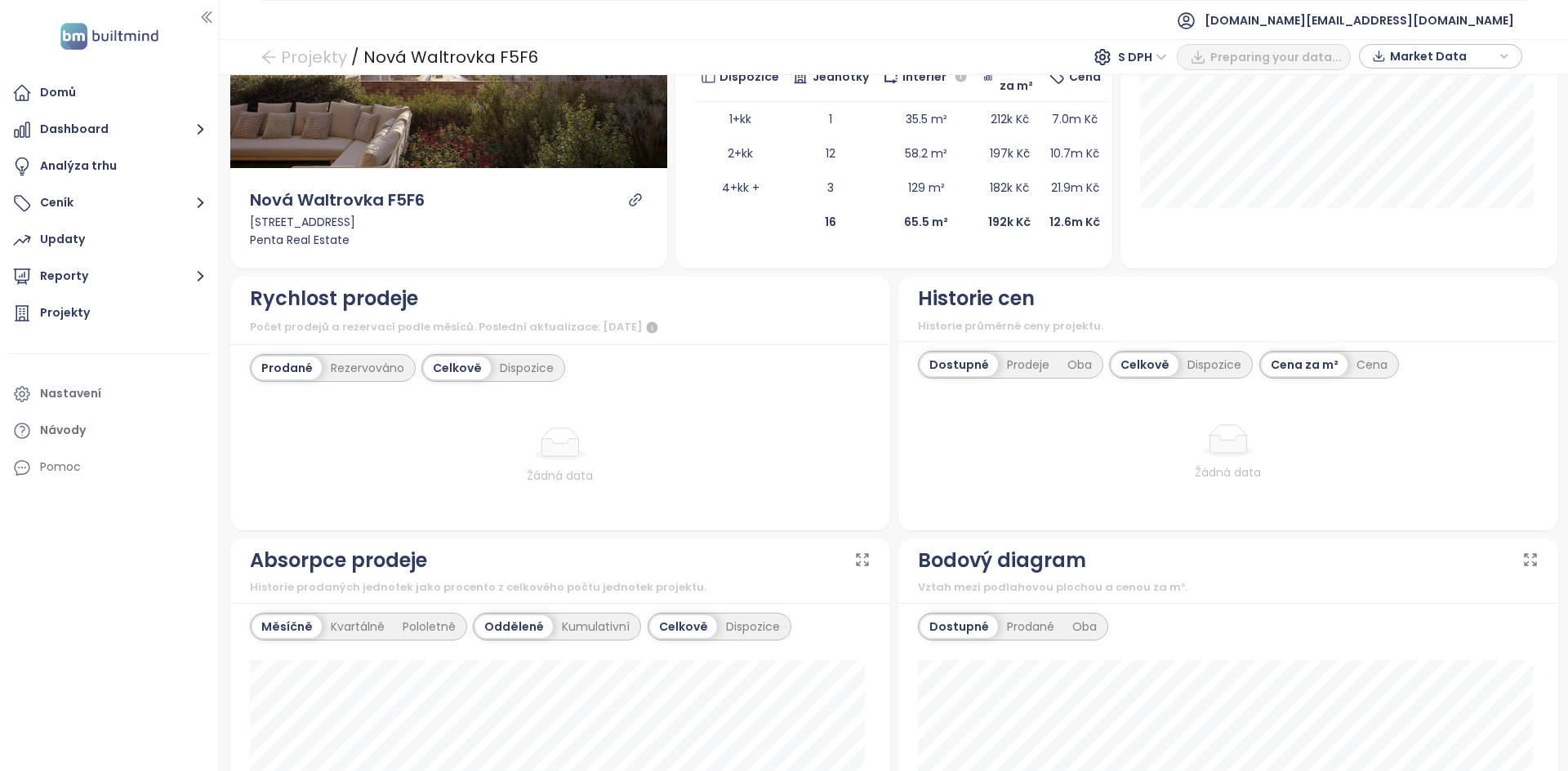
scroll to position [327, 0]
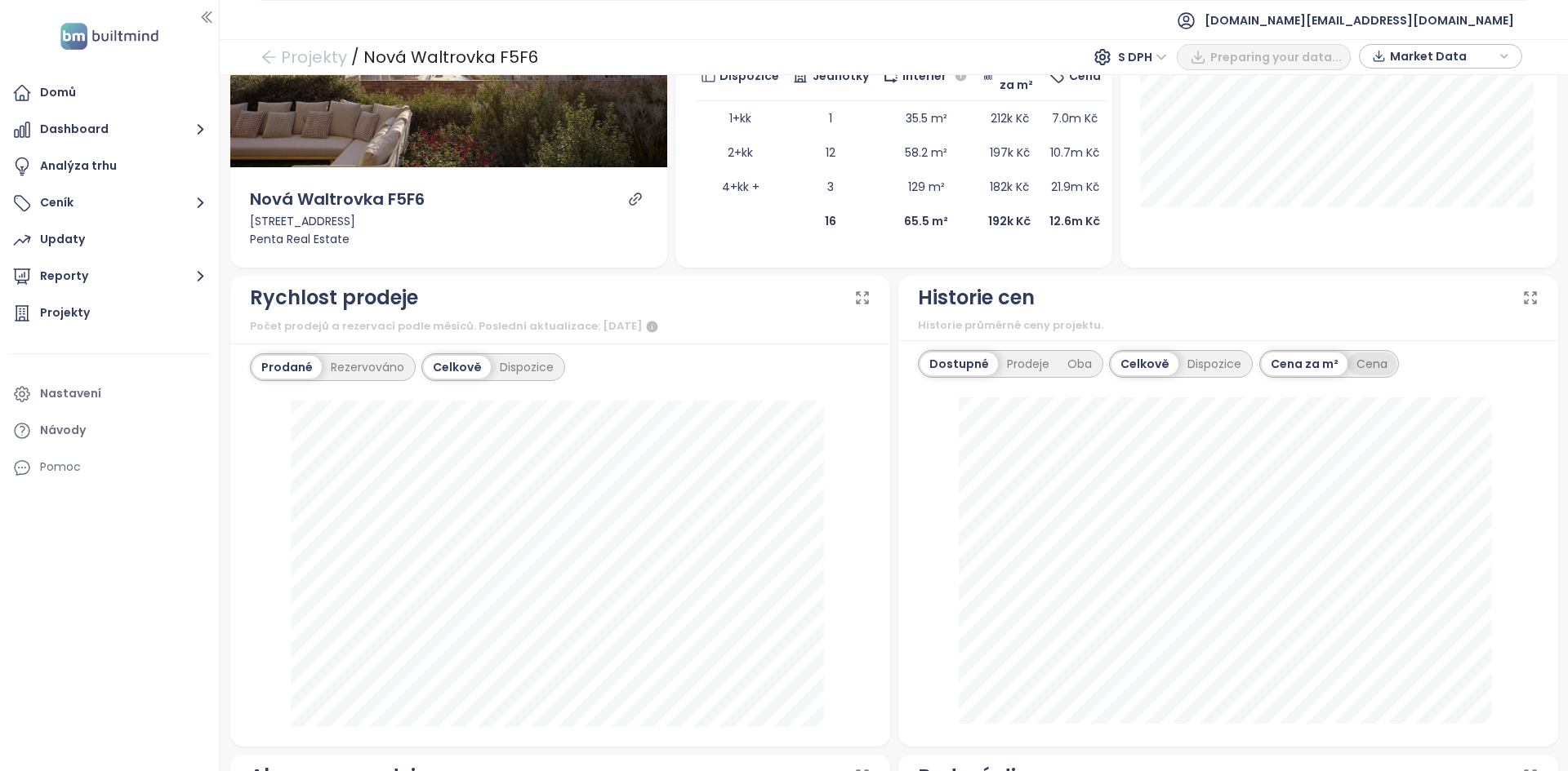
click at [1364, 358] on div "Cena" at bounding box center [1372, 364] width 49 height 23
click at [1199, 367] on div "Dispozice" at bounding box center [1214, 364] width 71 height 23
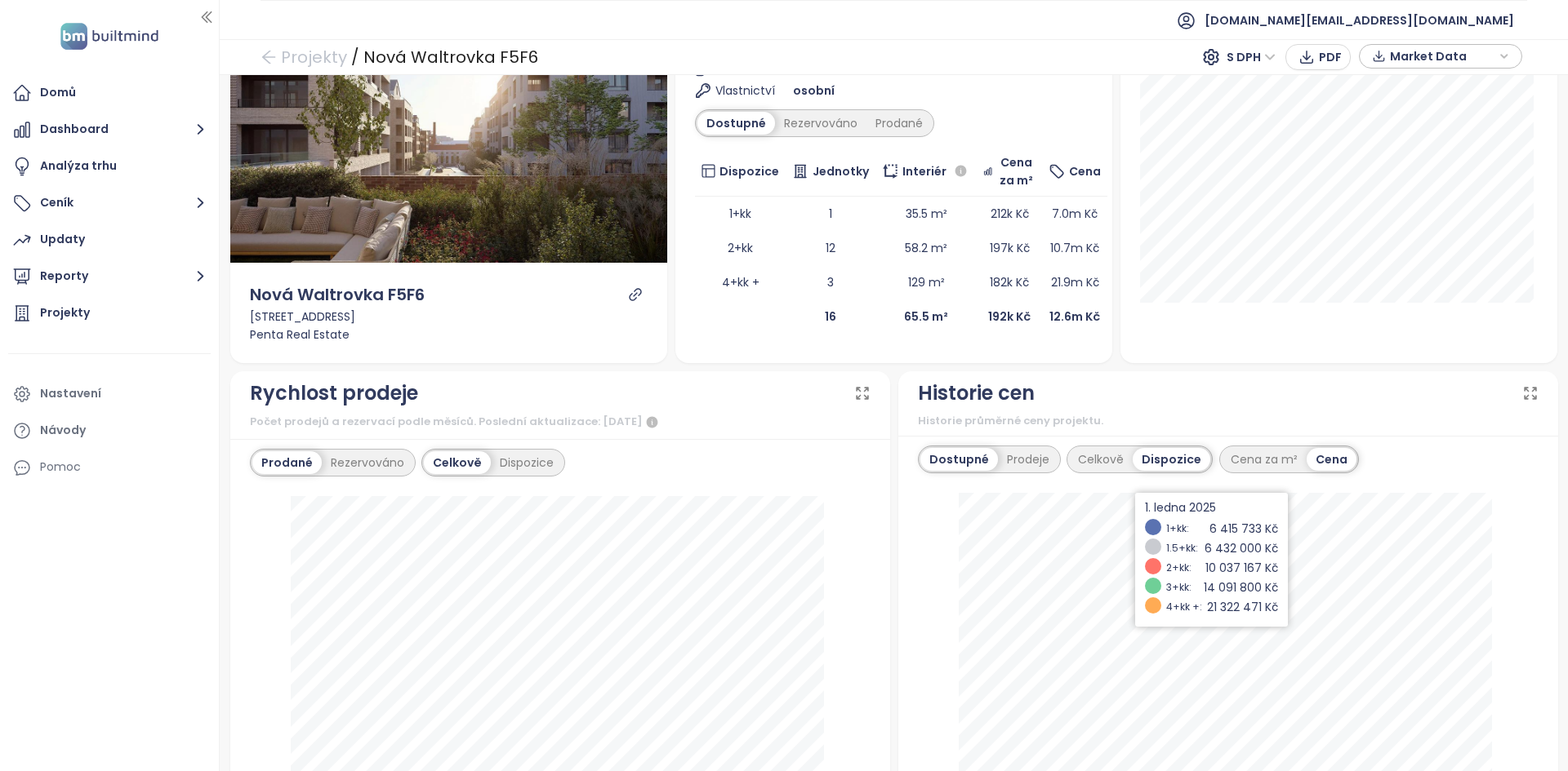
scroll to position [163, 0]
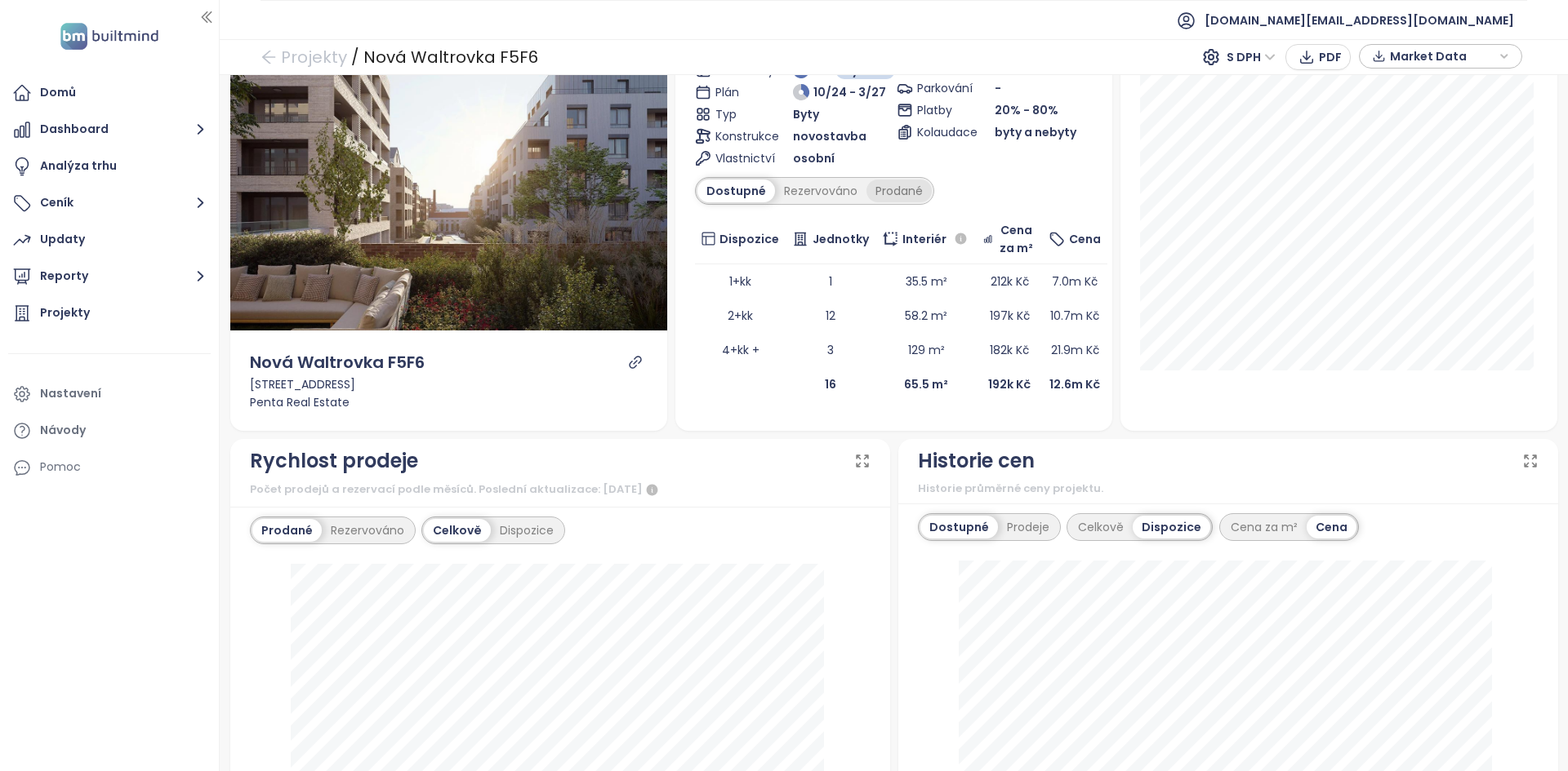
click at [903, 200] on div "Prodané" at bounding box center [898, 191] width 65 height 23
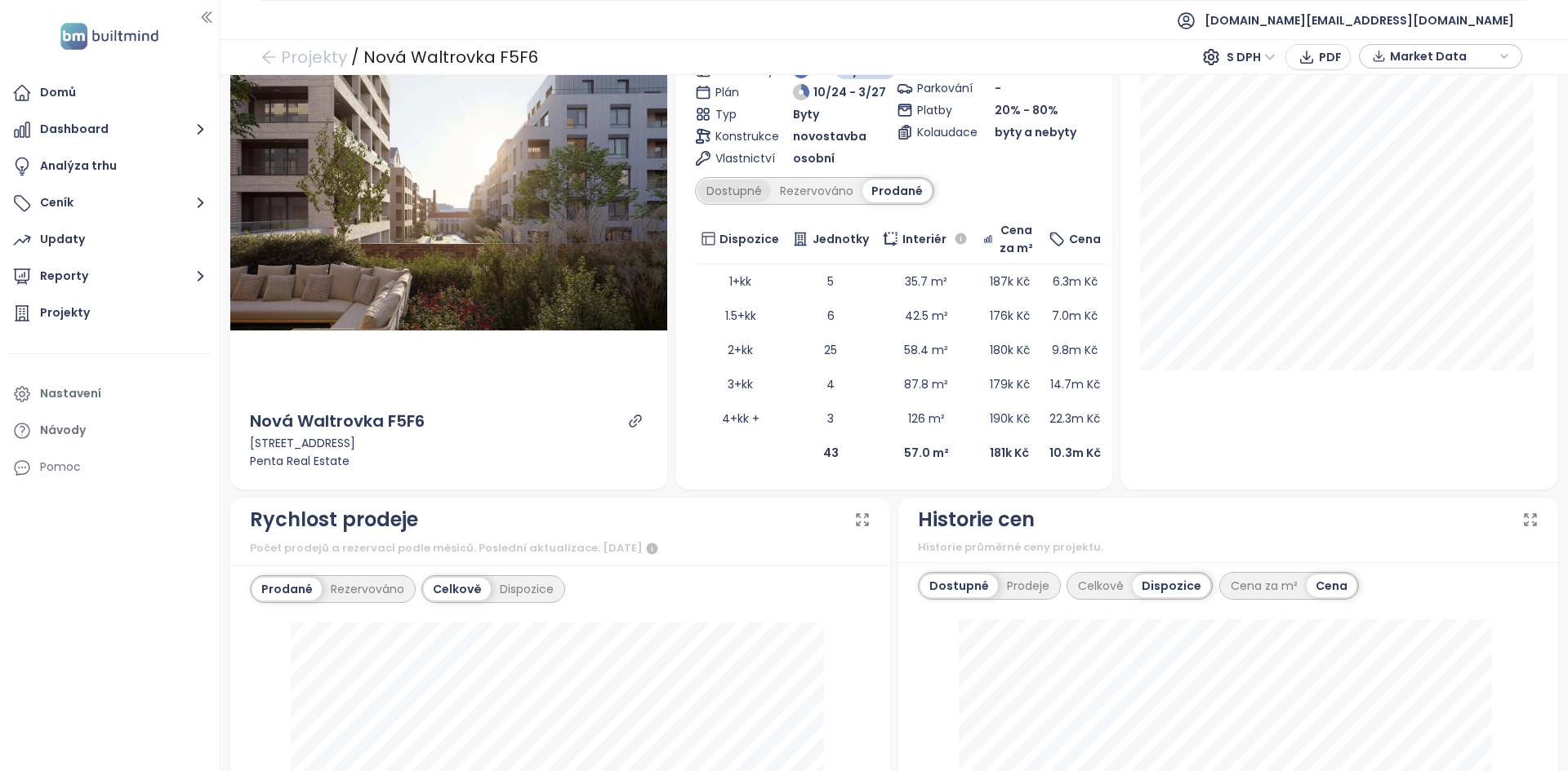
click at [744, 193] on div "Dostupné" at bounding box center [734, 191] width 73 height 23
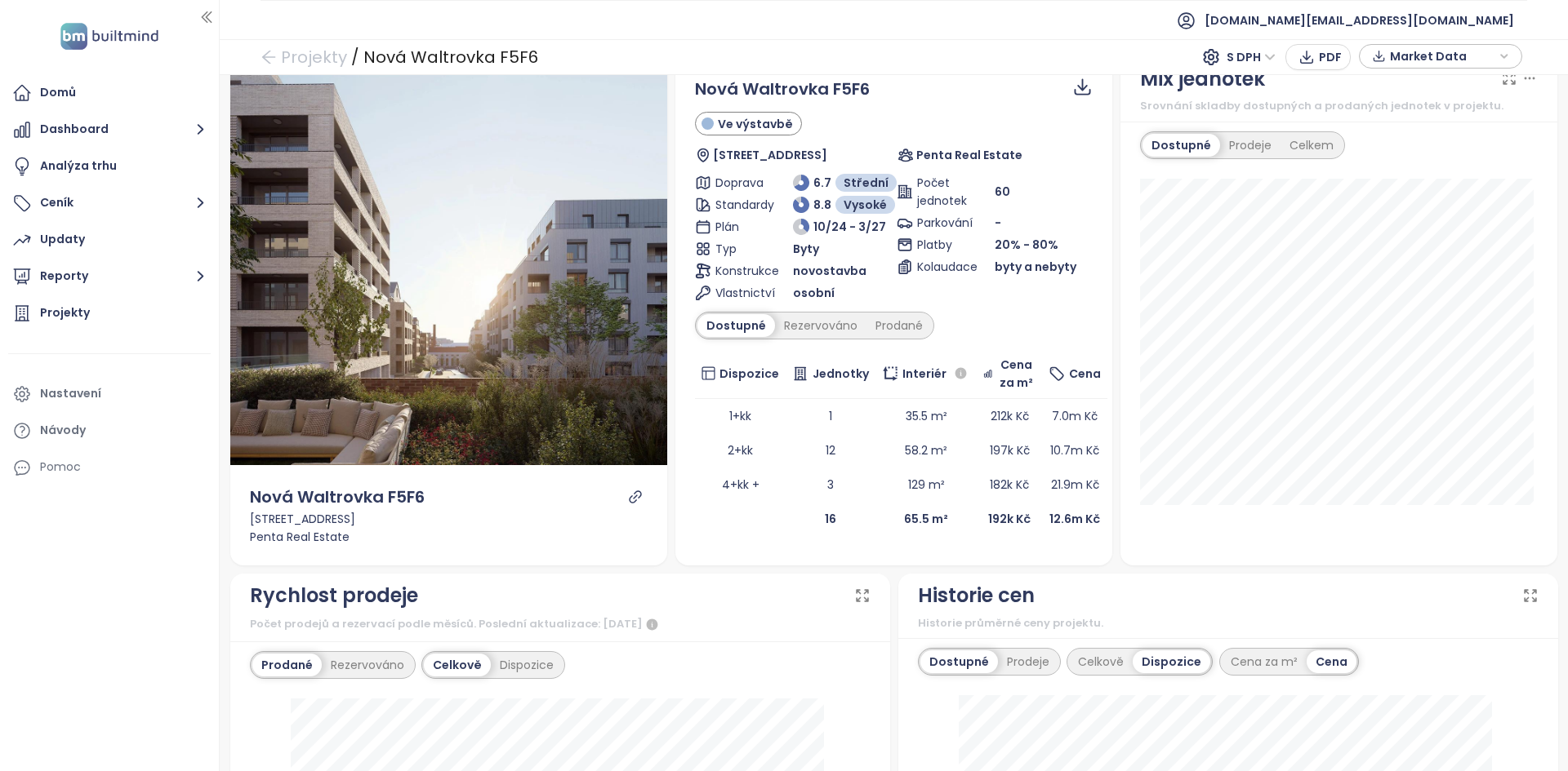
scroll to position [0, 0]
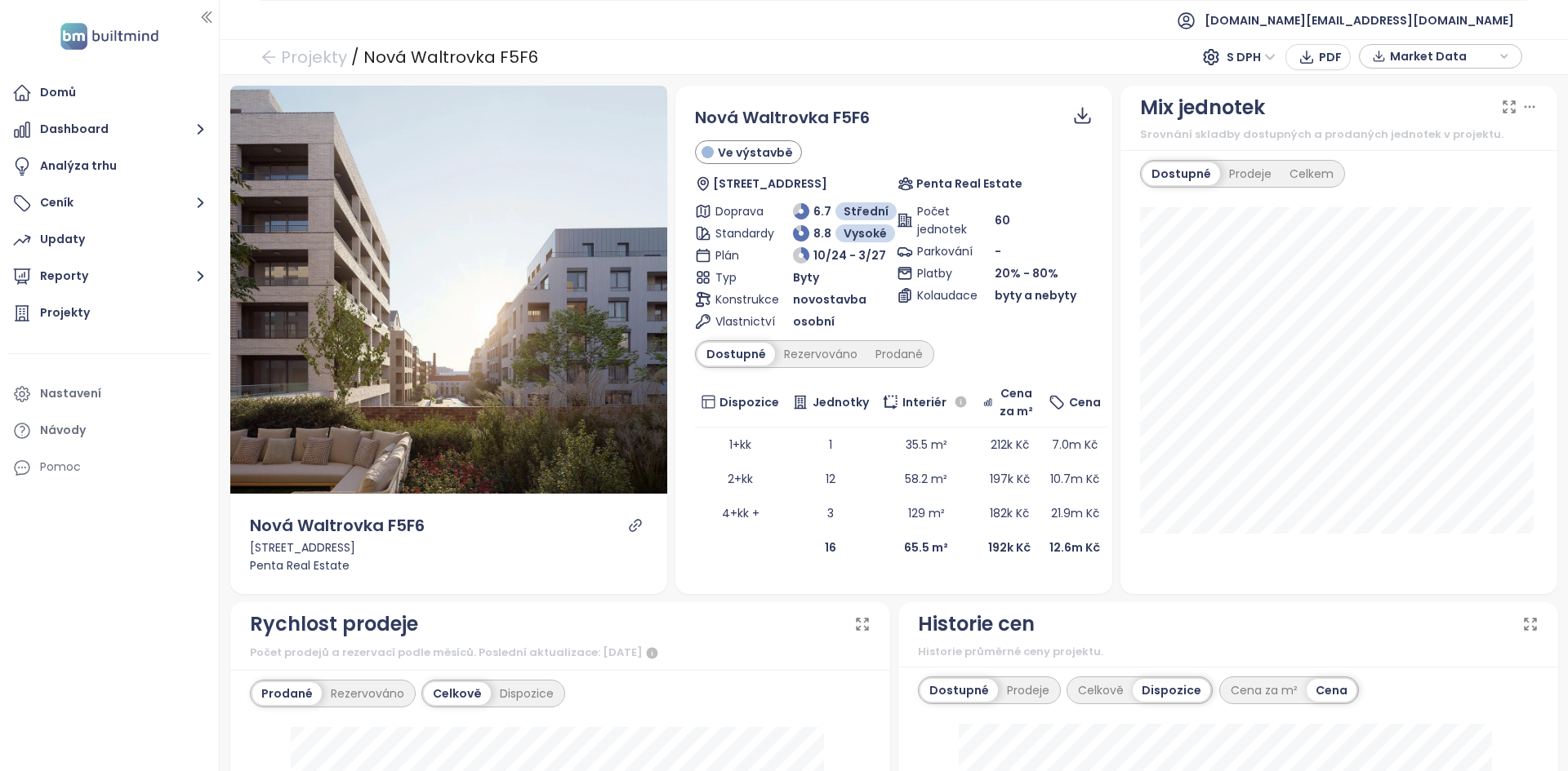
click at [1413, 62] on span "Market Data" at bounding box center [1442, 55] width 105 height 24
click at [1418, 235] on span "Stáhnout" at bounding box center [1421, 237] width 57 height 18
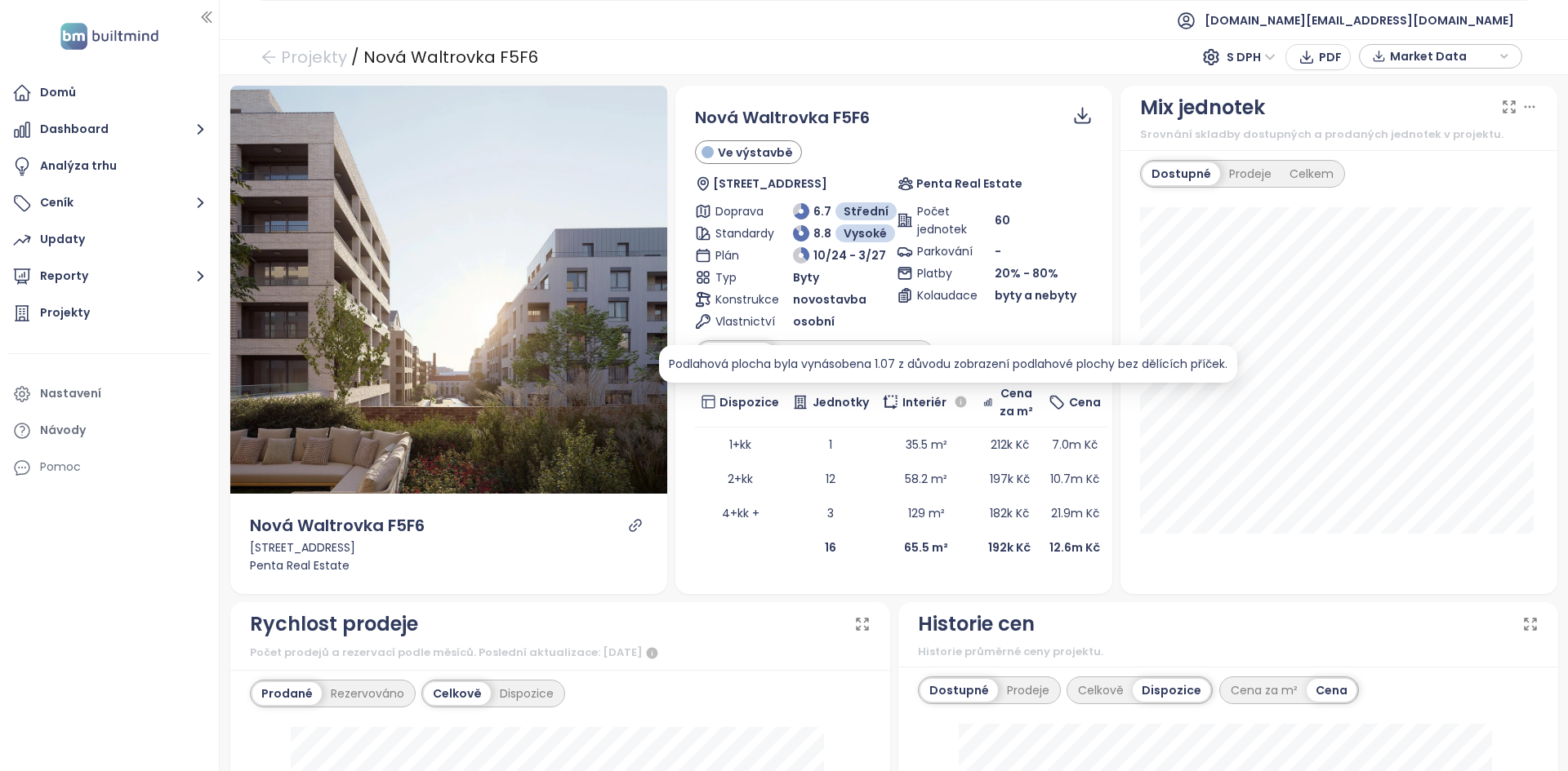
click at [880, 361] on div "Podlahová plocha byla vynásobena 1.07 z důvodu zobrazení podlahové plochy bez d…" at bounding box center [947, 364] width 558 height 18
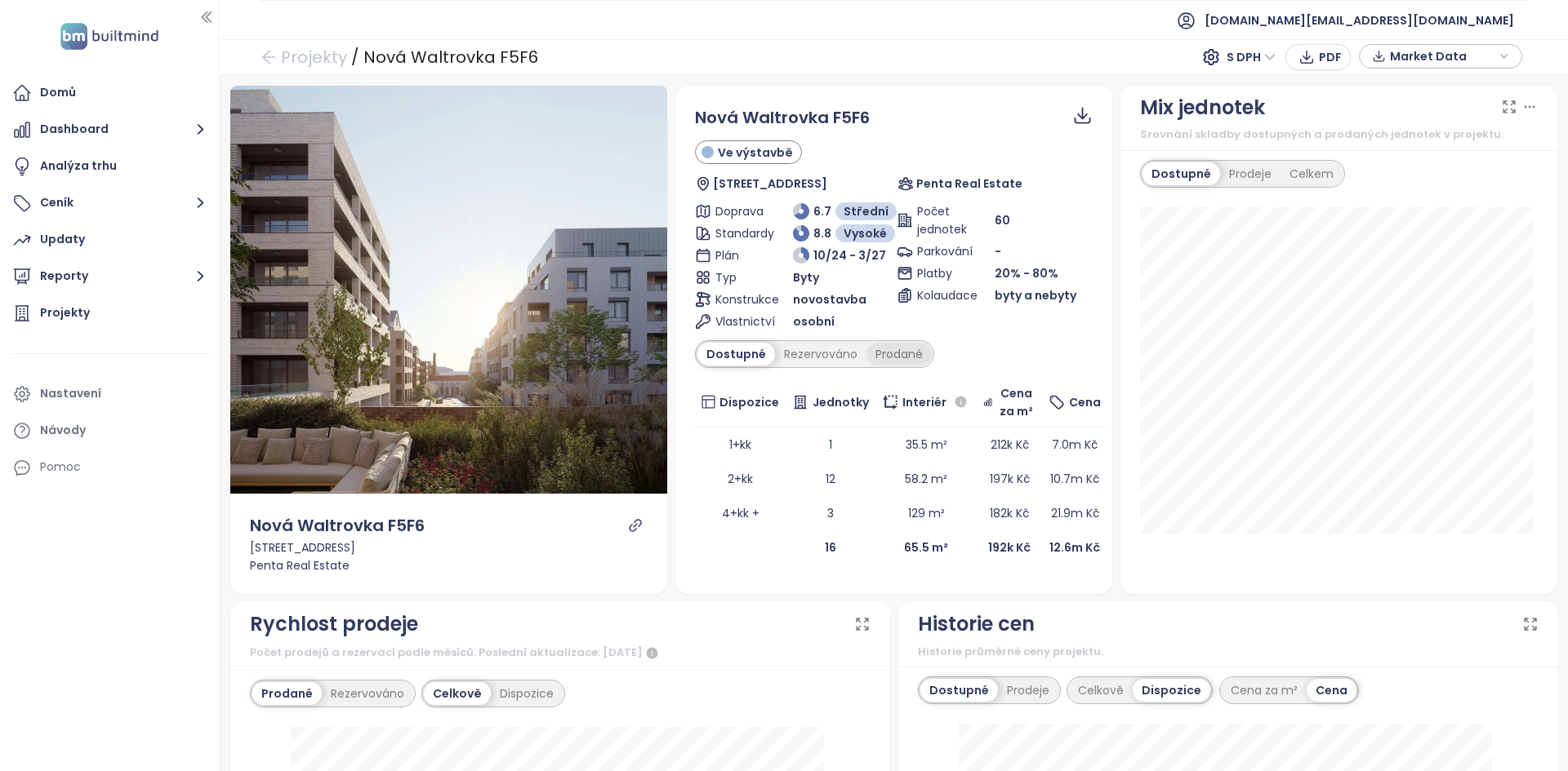
click at [901, 362] on div "Prodané" at bounding box center [898, 354] width 65 height 23
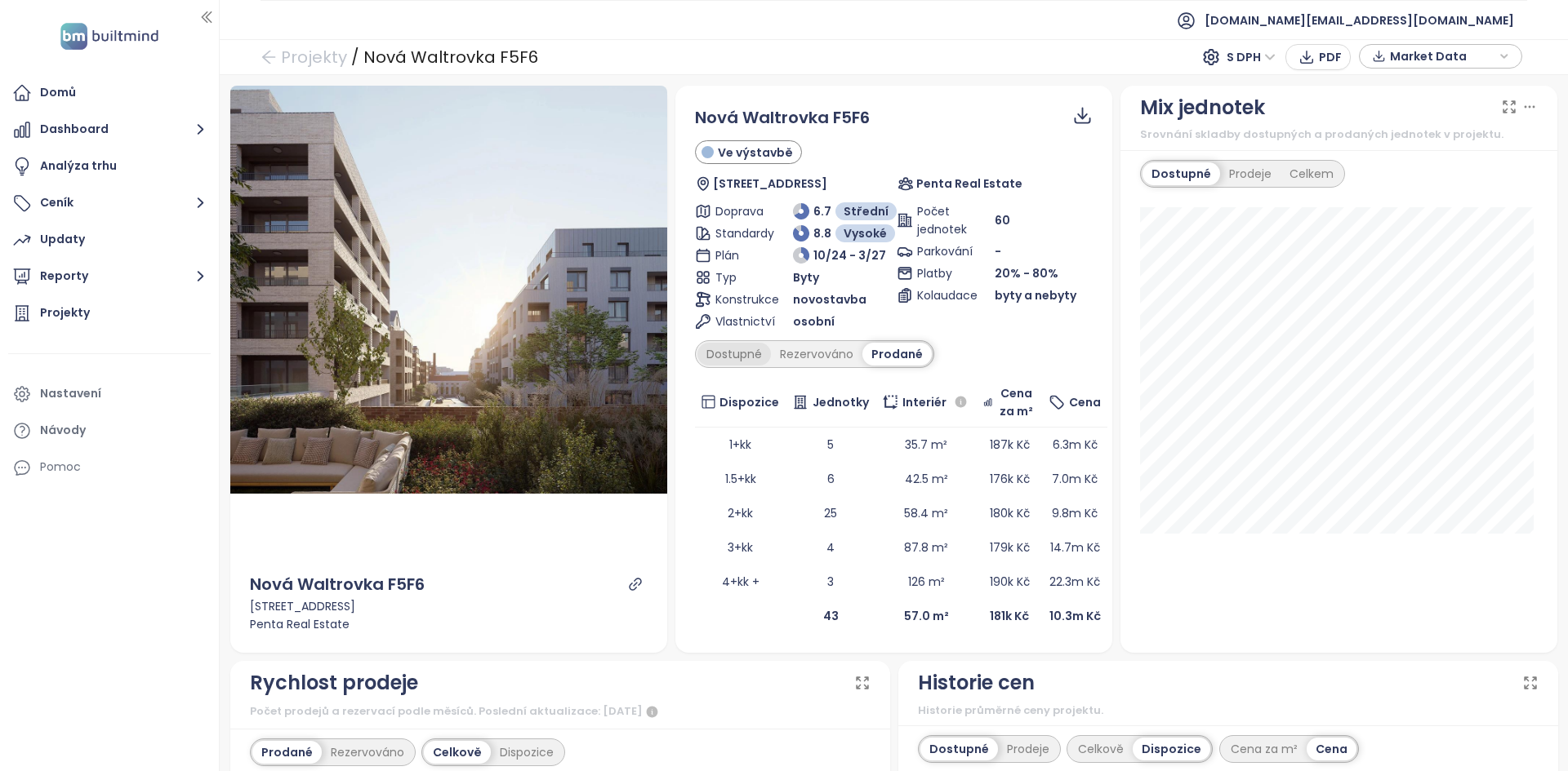
click at [755, 356] on div "Dostupné" at bounding box center [734, 354] width 73 height 23
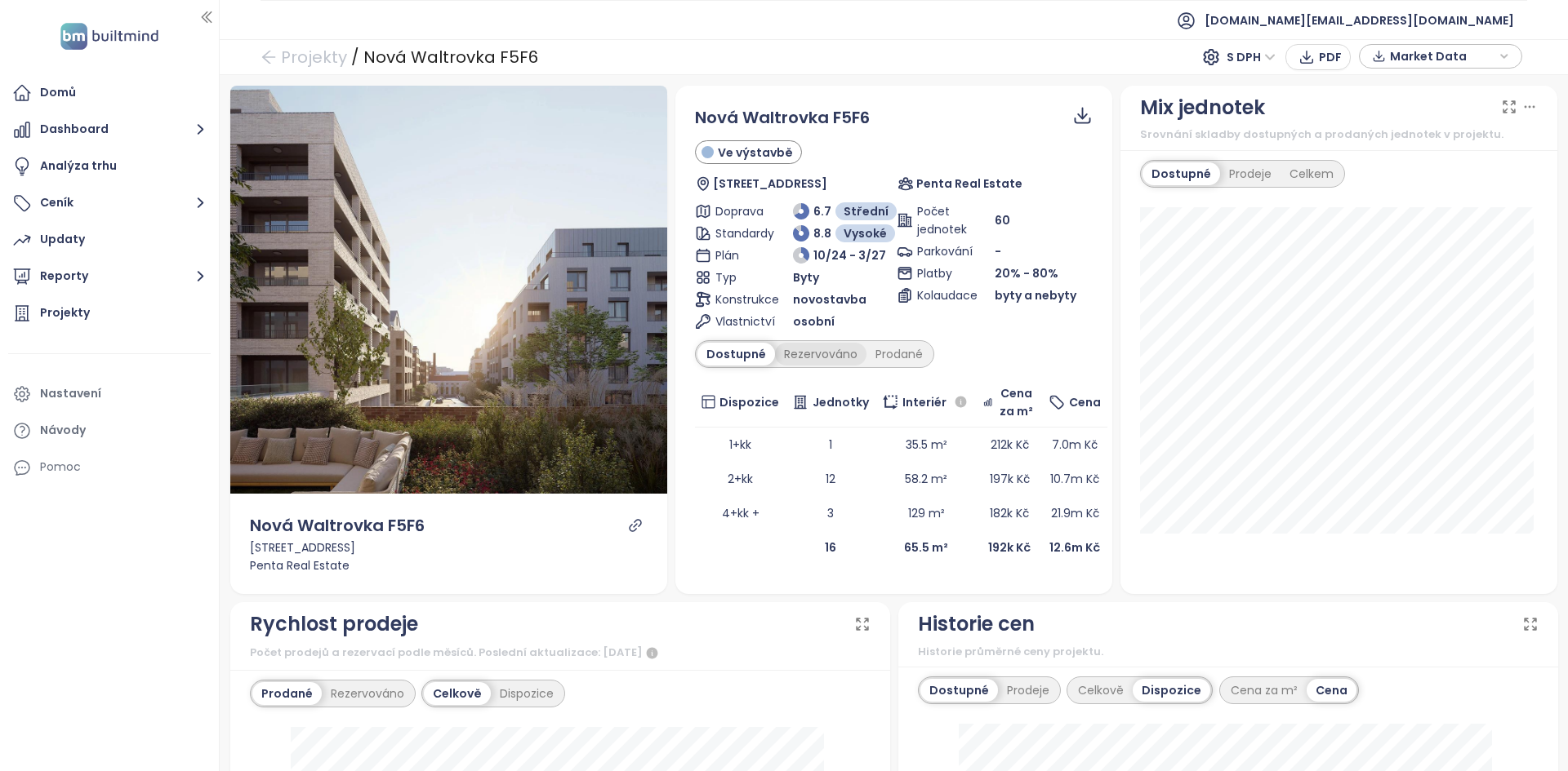
click at [827, 361] on div "Rezervováno" at bounding box center [821, 354] width 91 height 23
click at [895, 361] on div "Prodané" at bounding box center [899, 354] width 65 height 23
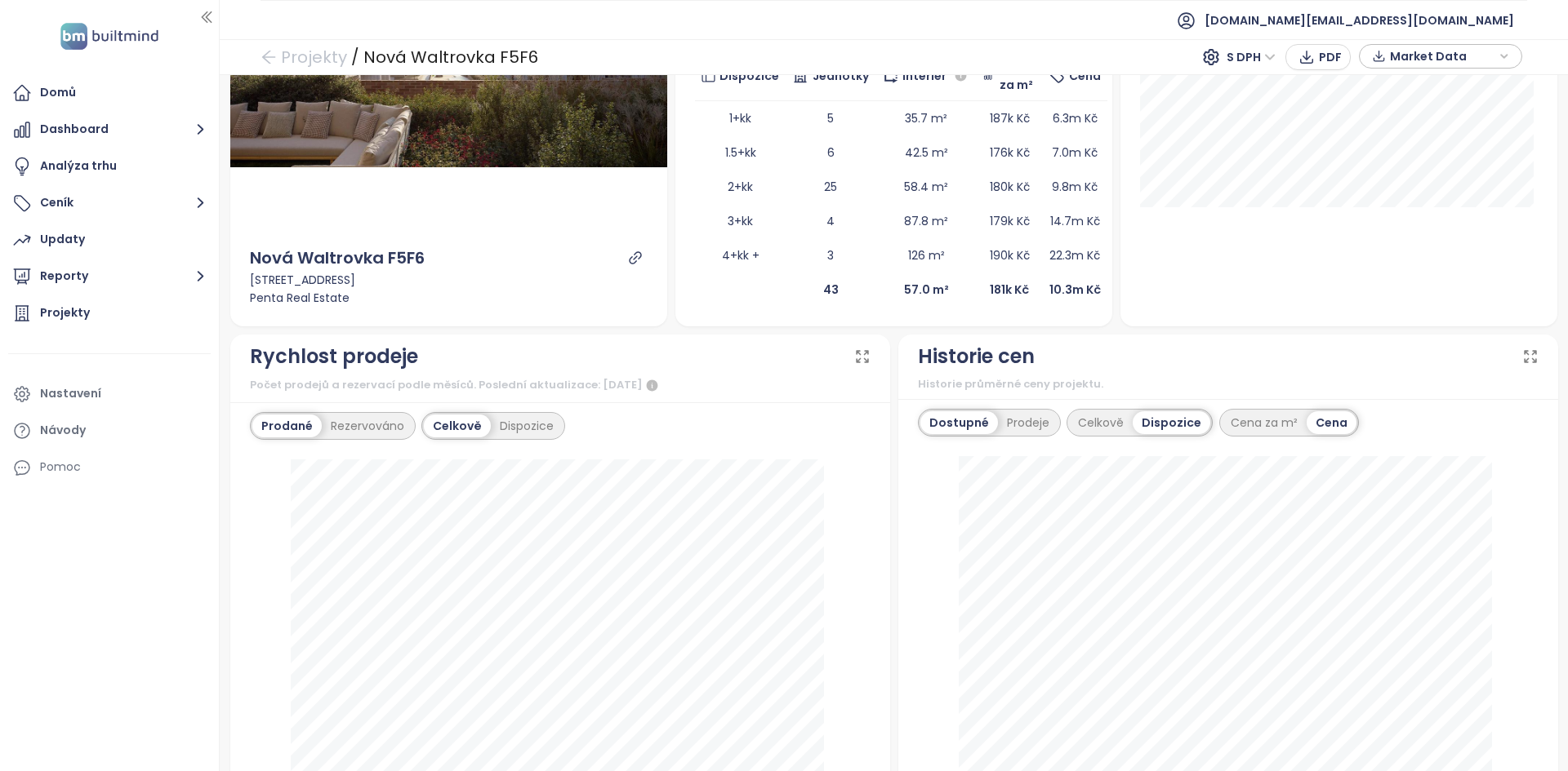
scroll to position [571, 0]
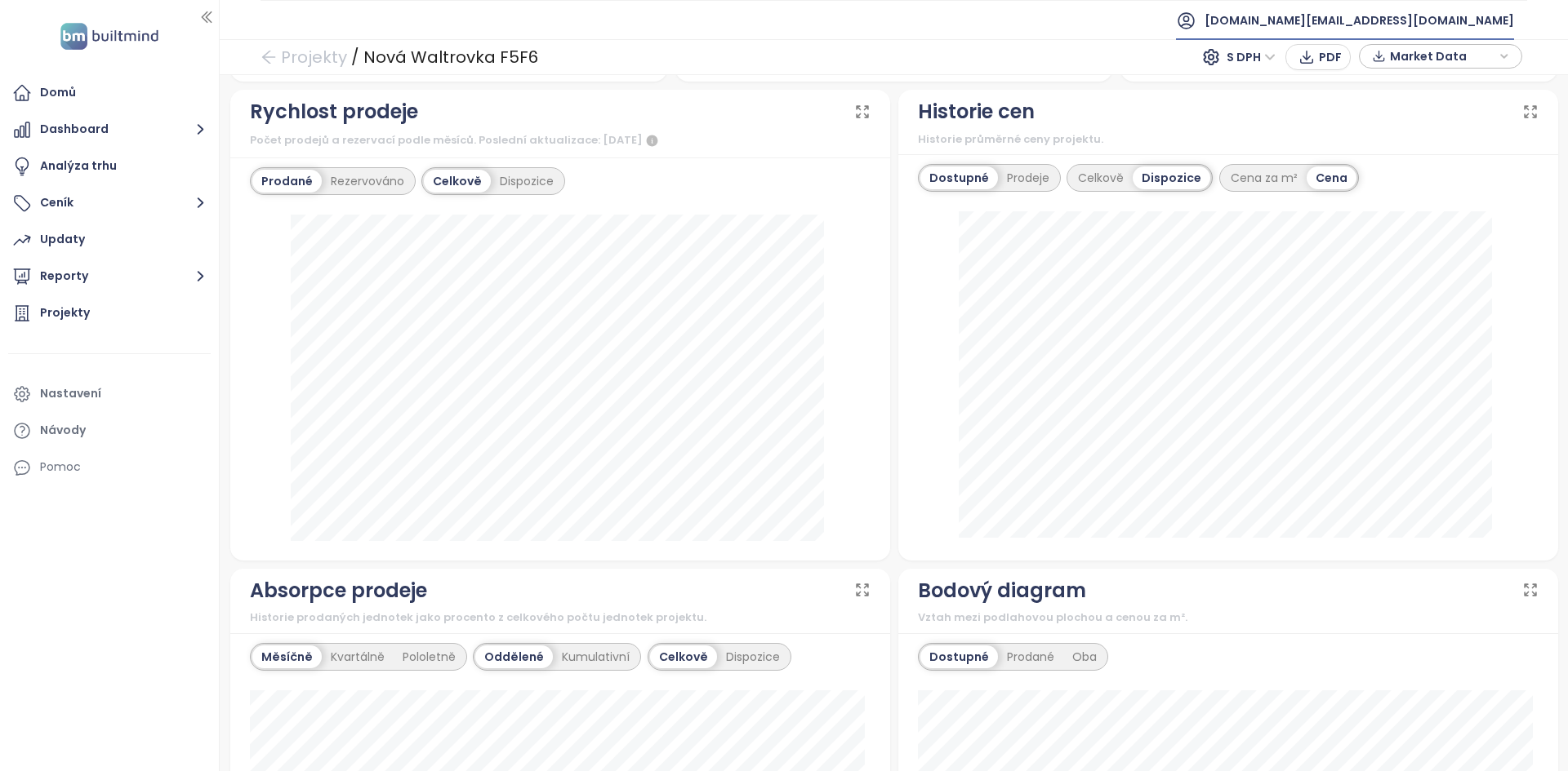
click at [1343, 26] on div "builtmind.cz@builtmind.com" at bounding box center [1345, 21] width 338 height 39
click at [1351, 63] on span "Odhlásit se" at bounding box center [1363, 66] width 63 height 16
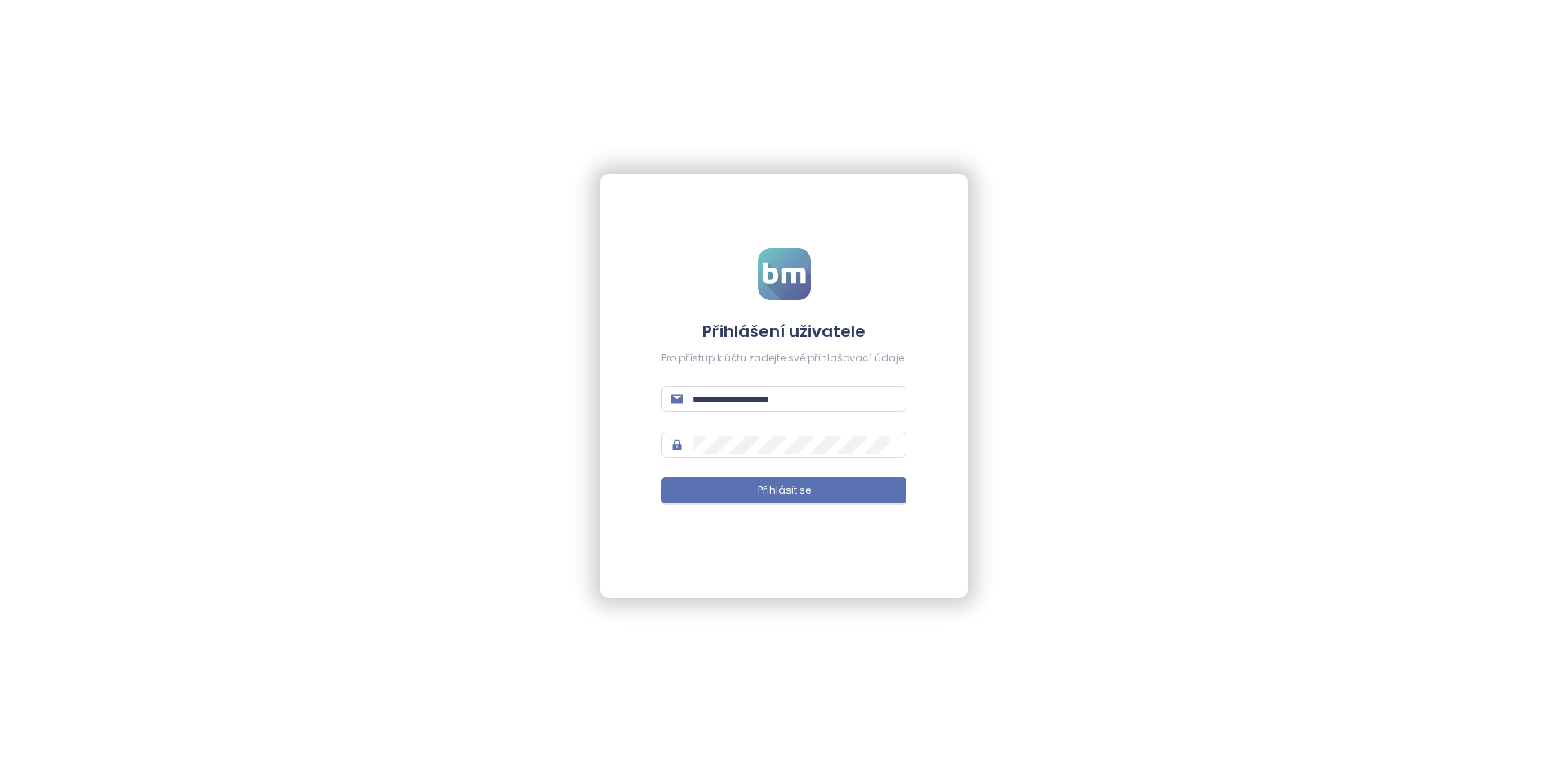
click at [696, 415] on form "Přihlášení uživatele Pro přístup k účtu zadejte své přihlašovací údaje. Přihlás…" at bounding box center [784, 386] width 245 height 275
click at [710, 408] on span at bounding box center [784, 399] width 245 height 26
drag, startPoint x: 719, startPoint y: 402, endPoint x: 727, endPoint y: 397, distance: 9.4
click at [719, 402] on input "text" at bounding box center [794, 399] width 204 height 18
type input "**********"
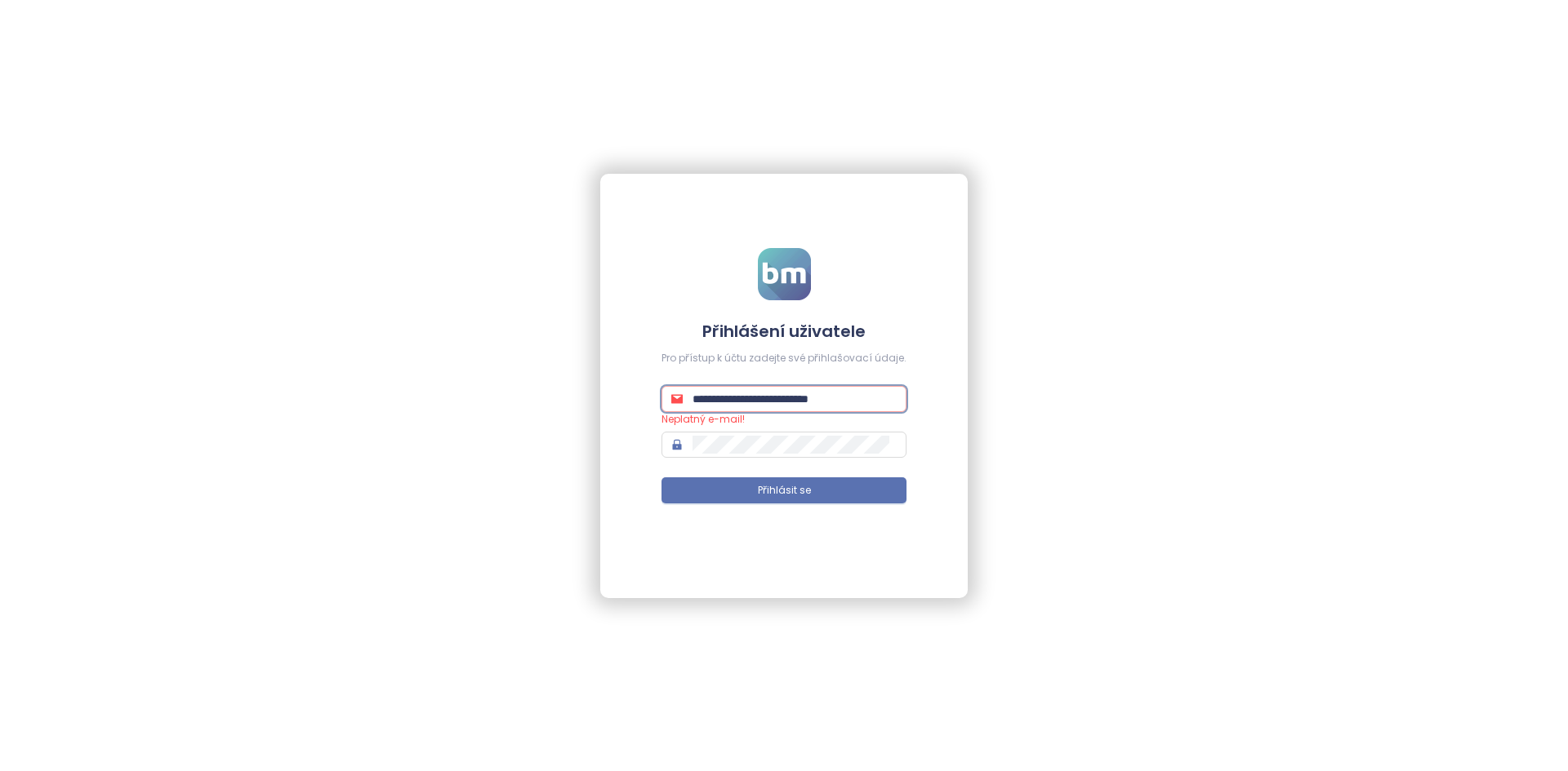
click at [662, 477] on button "Přihlásit se" at bounding box center [784, 490] width 245 height 26
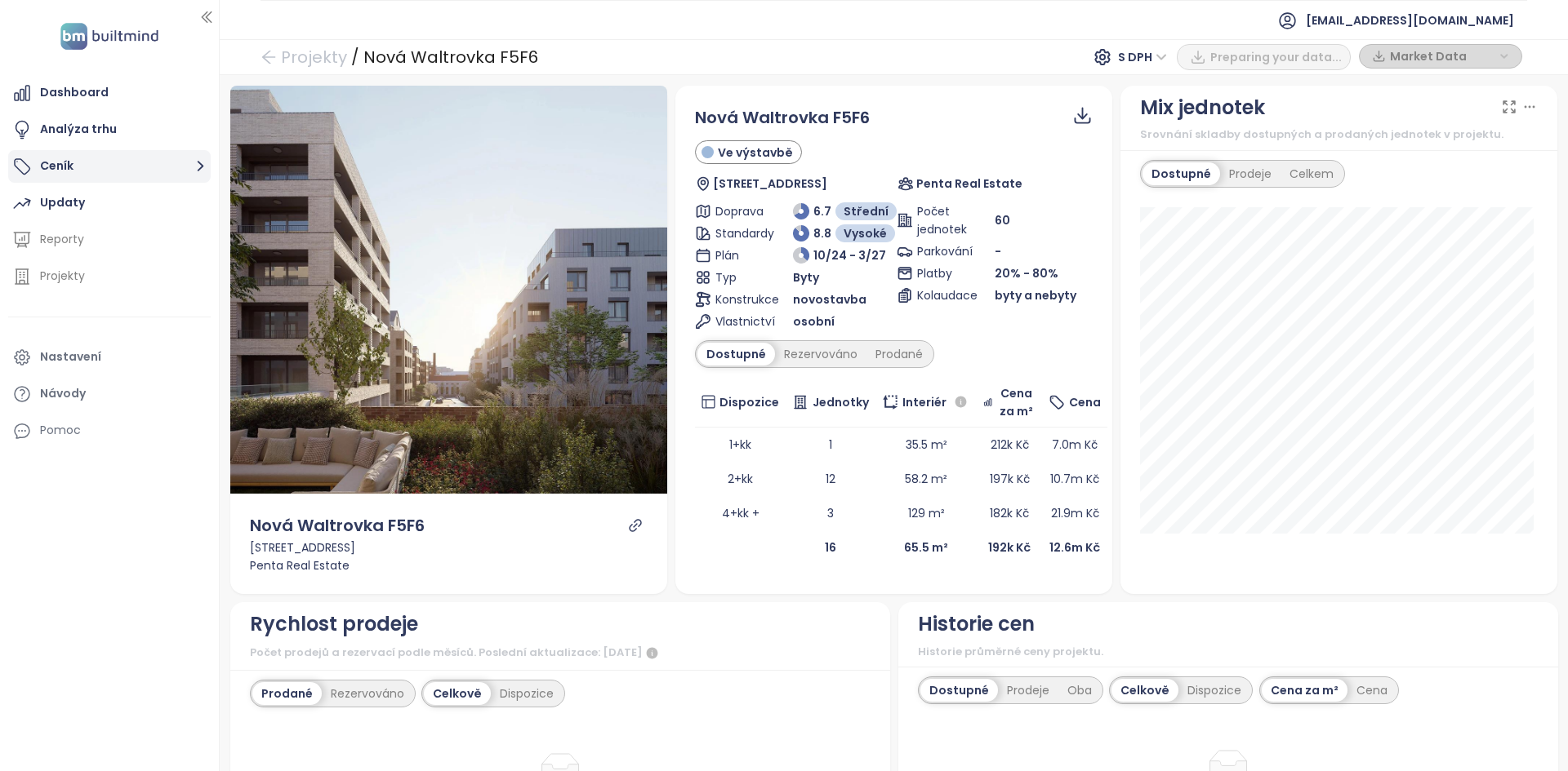
click at [113, 167] on button "Ceník" at bounding box center [109, 166] width 203 height 33
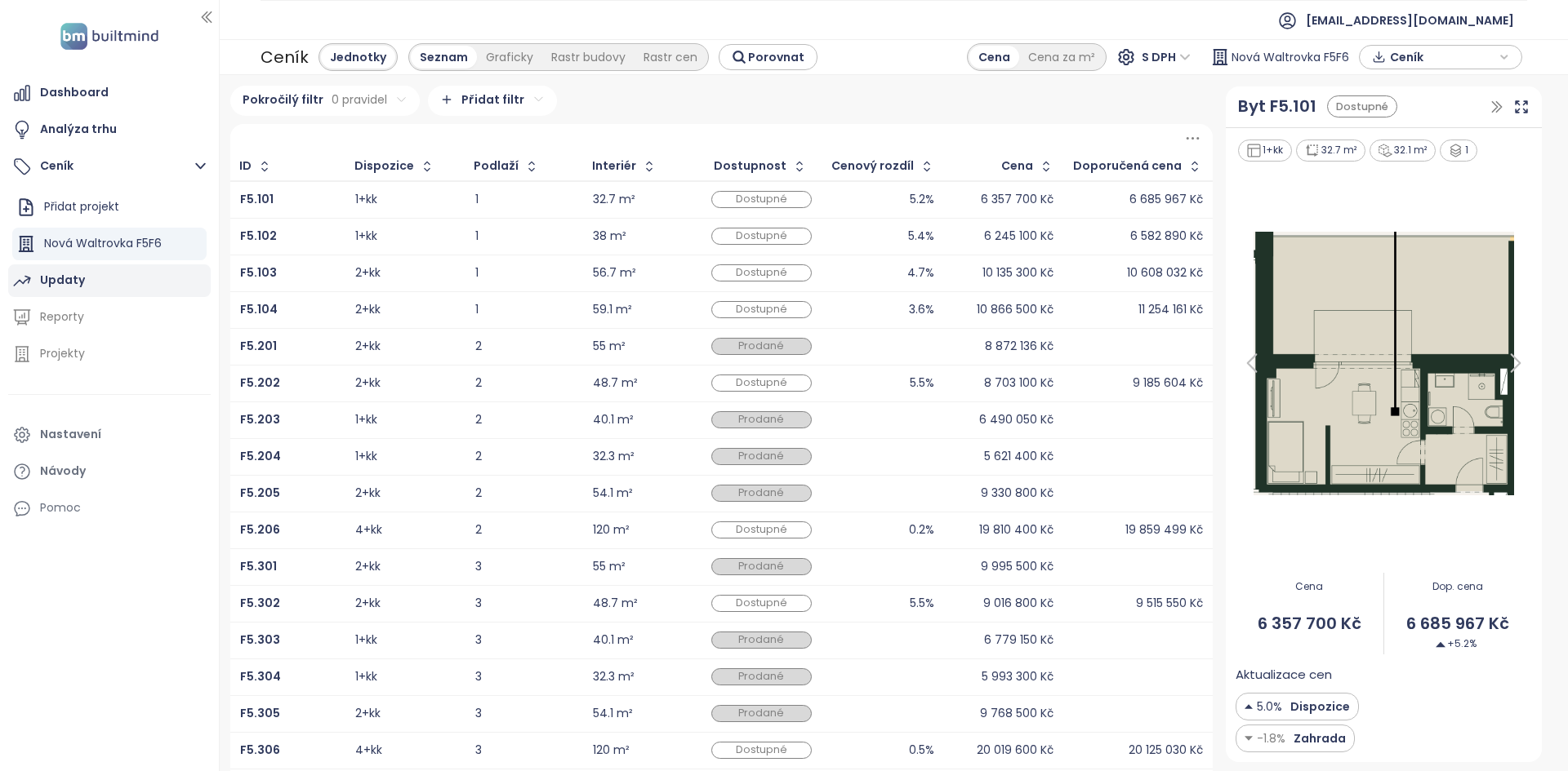
click at [102, 293] on div "Updaty" at bounding box center [109, 280] width 203 height 33
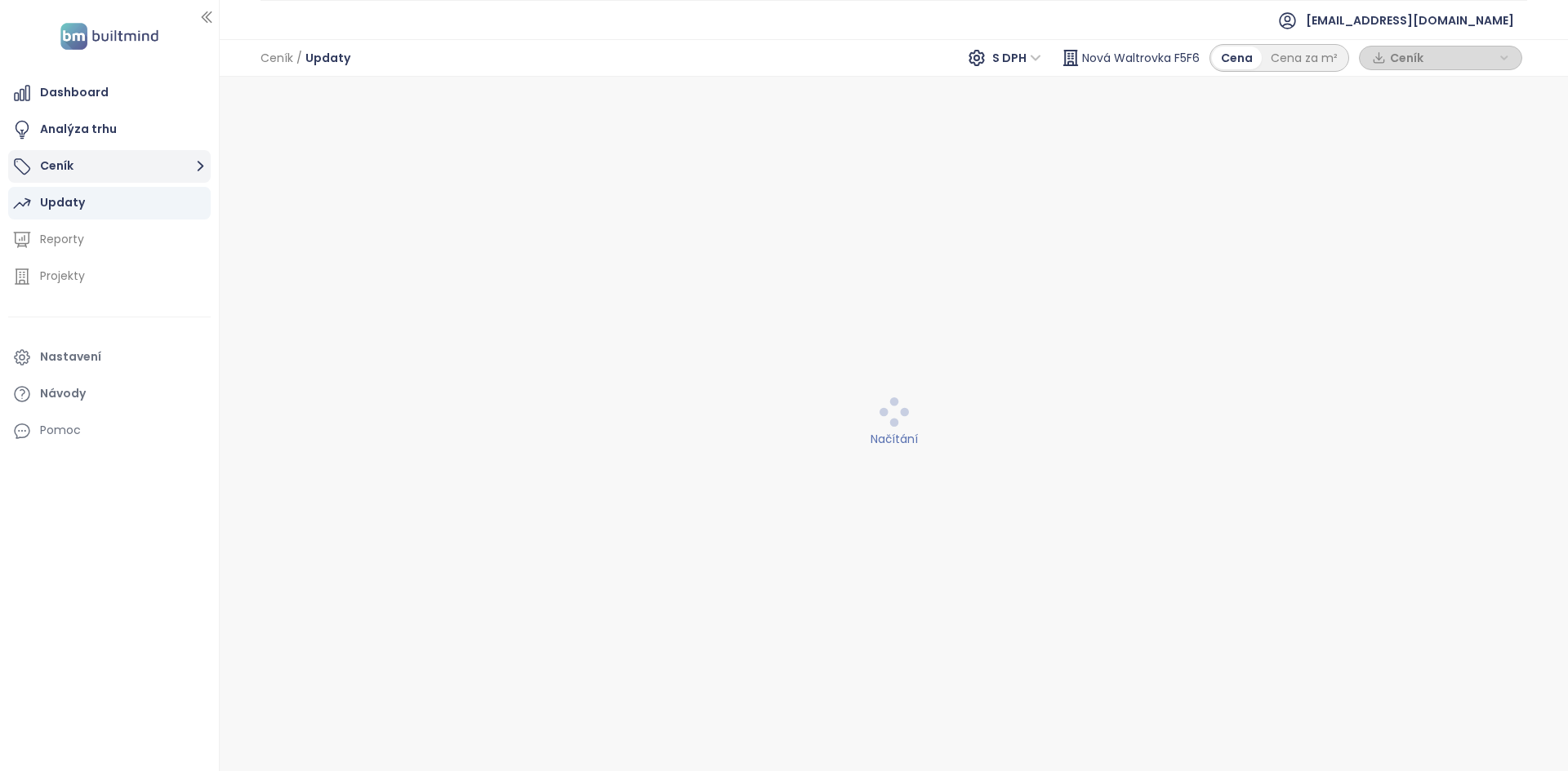
click at [129, 173] on button "Ceník" at bounding box center [109, 166] width 203 height 33
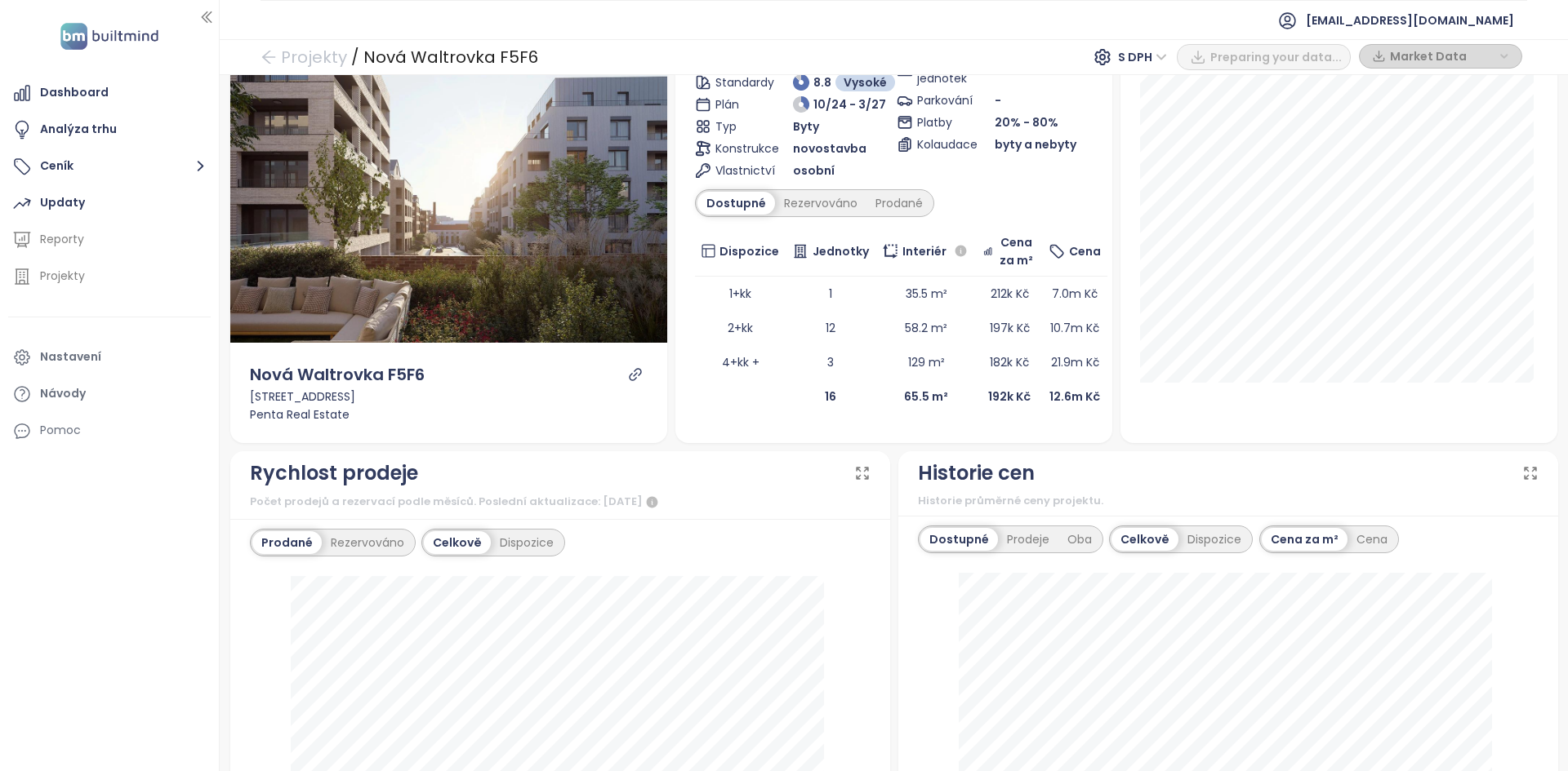
scroll to position [327, 0]
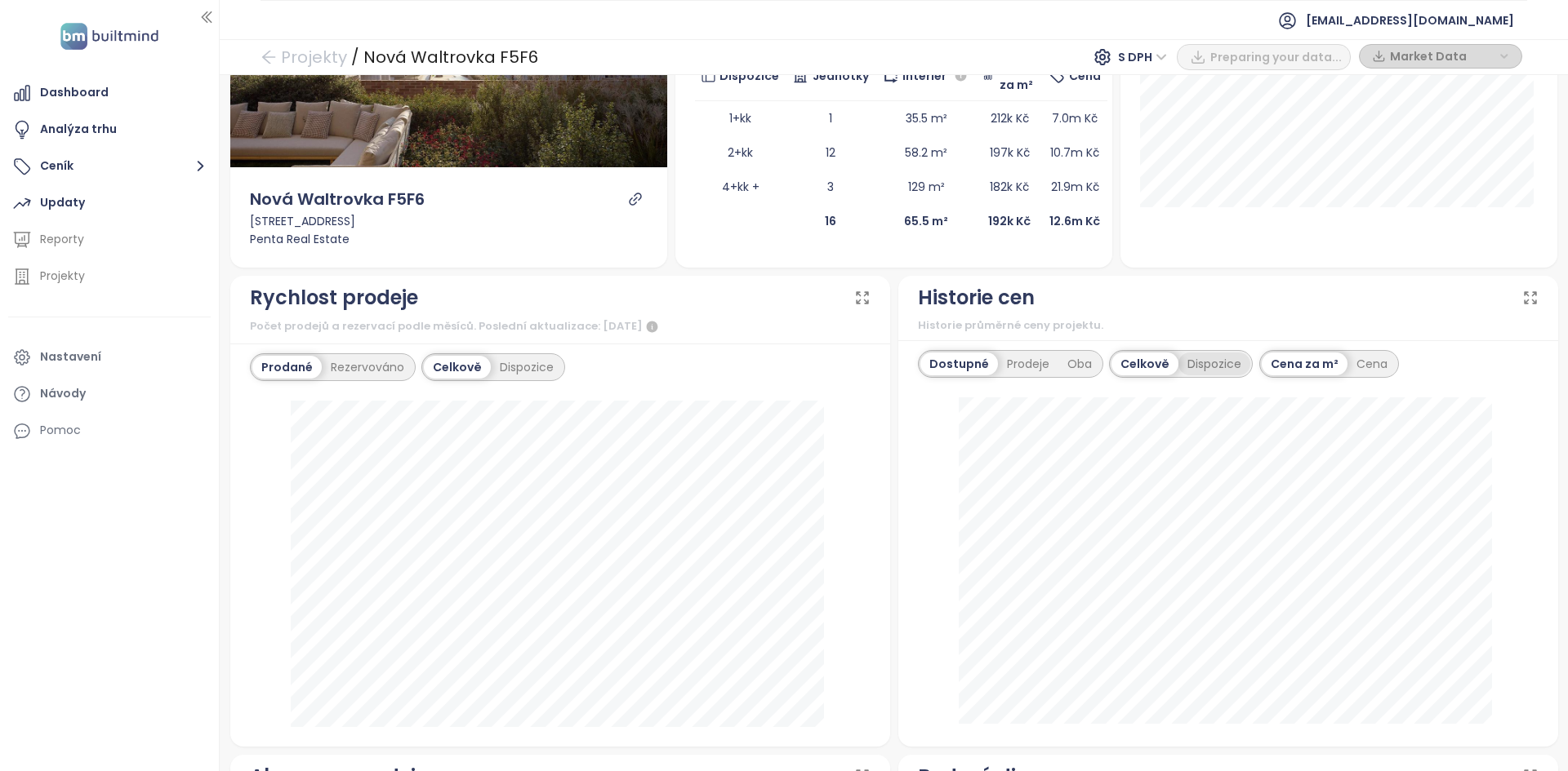
click at [1239, 369] on div "Dispozice" at bounding box center [1214, 364] width 71 height 23
click at [1219, 368] on div "Cena za m²" at bounding box center [1259, 364] width 86 height 23
click at [1321, 368] on div "Cena" at bounding box center [1331, 364] width 49 height 23
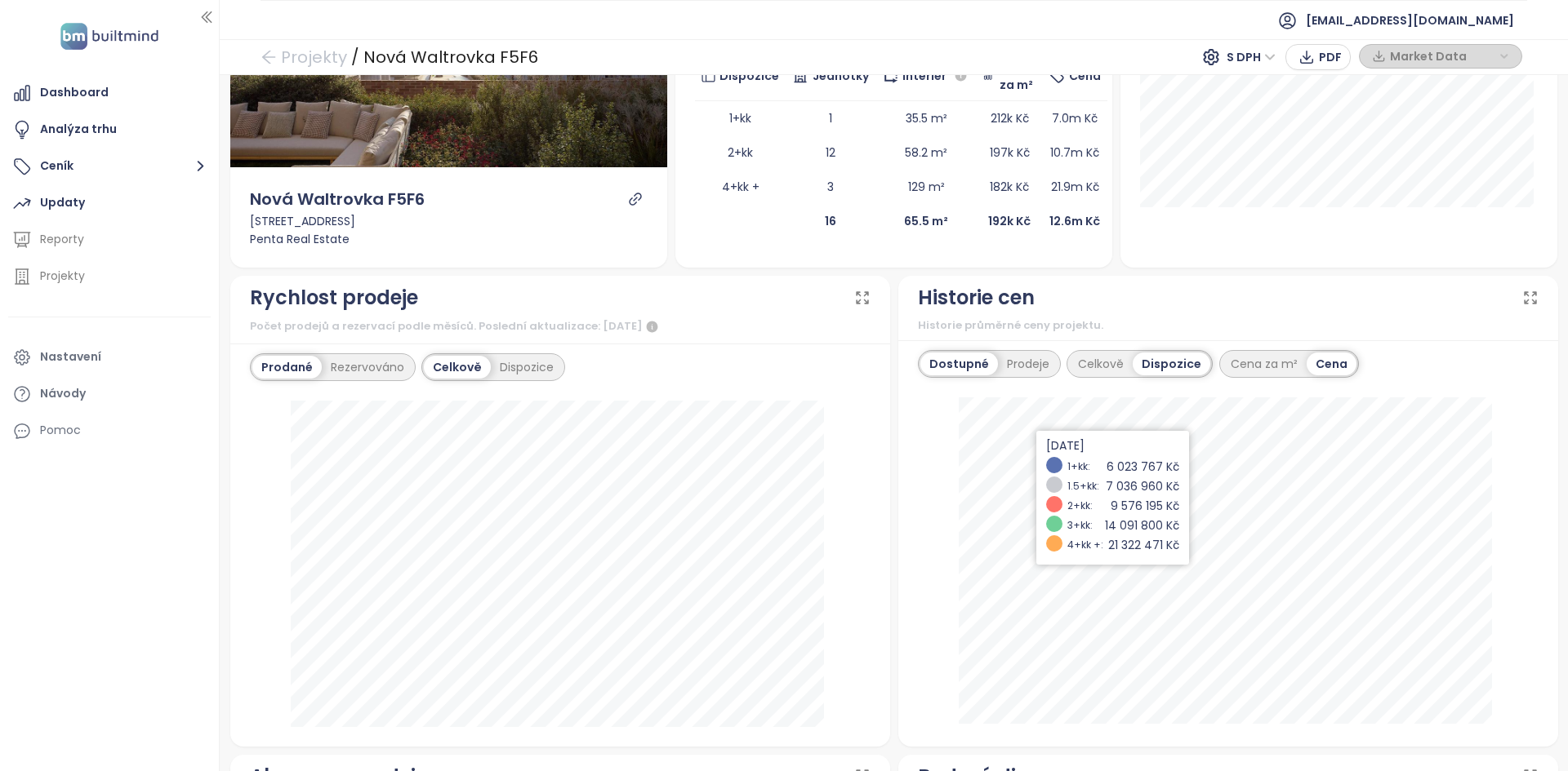
scroll to position [163, 0]
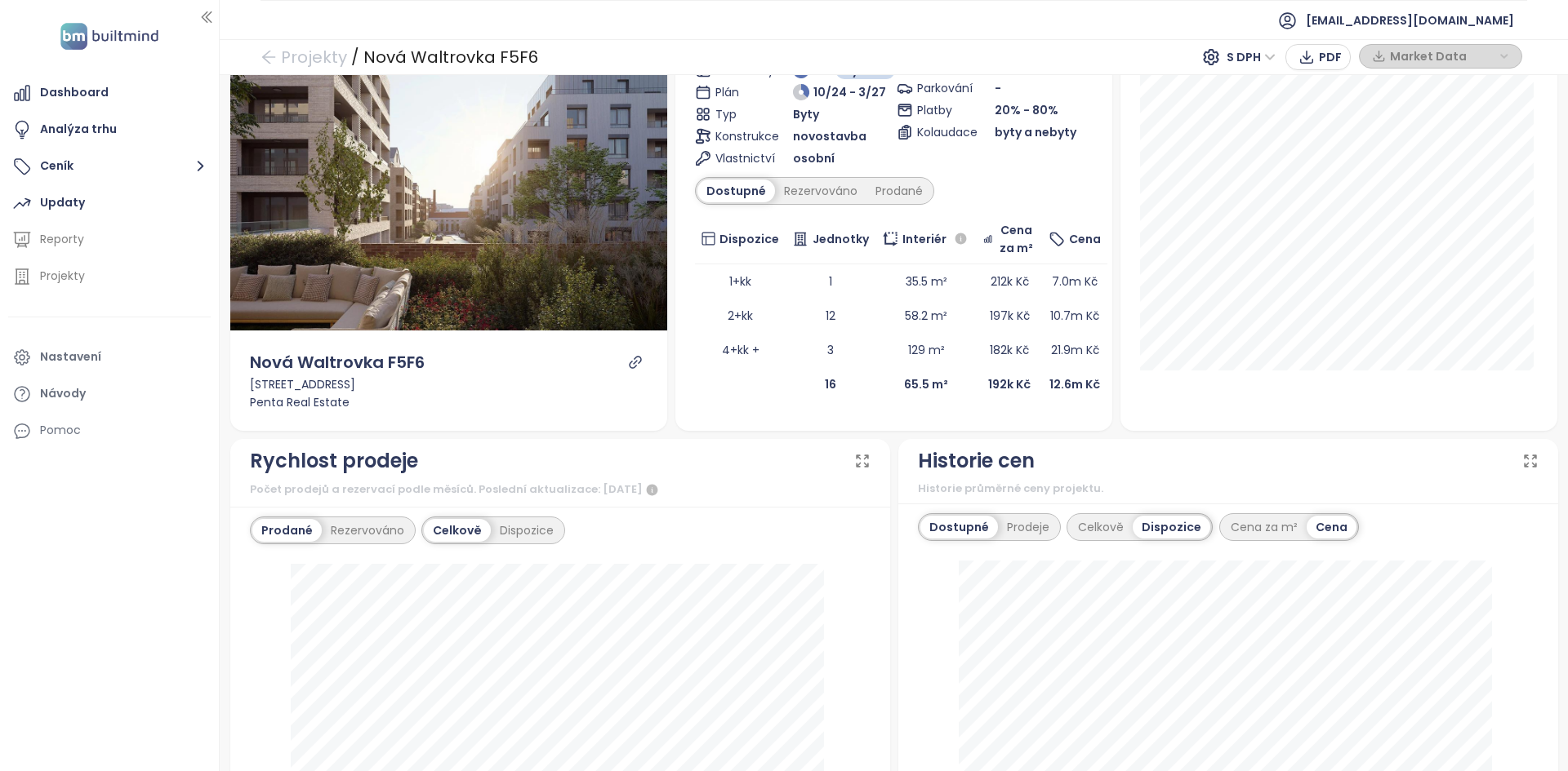
click at [909, 170] on div "Nová Waltrovka F5F6 Ve výstavbě Radlická 36/160, 150 00 [GEOGRAPHIC_DATA] 5-[GE…" at bounding box center [893, 171] width 397 height 460
click at [896, 187] on div "Prodané" at bounding box center [898, 191] width 65 height 23
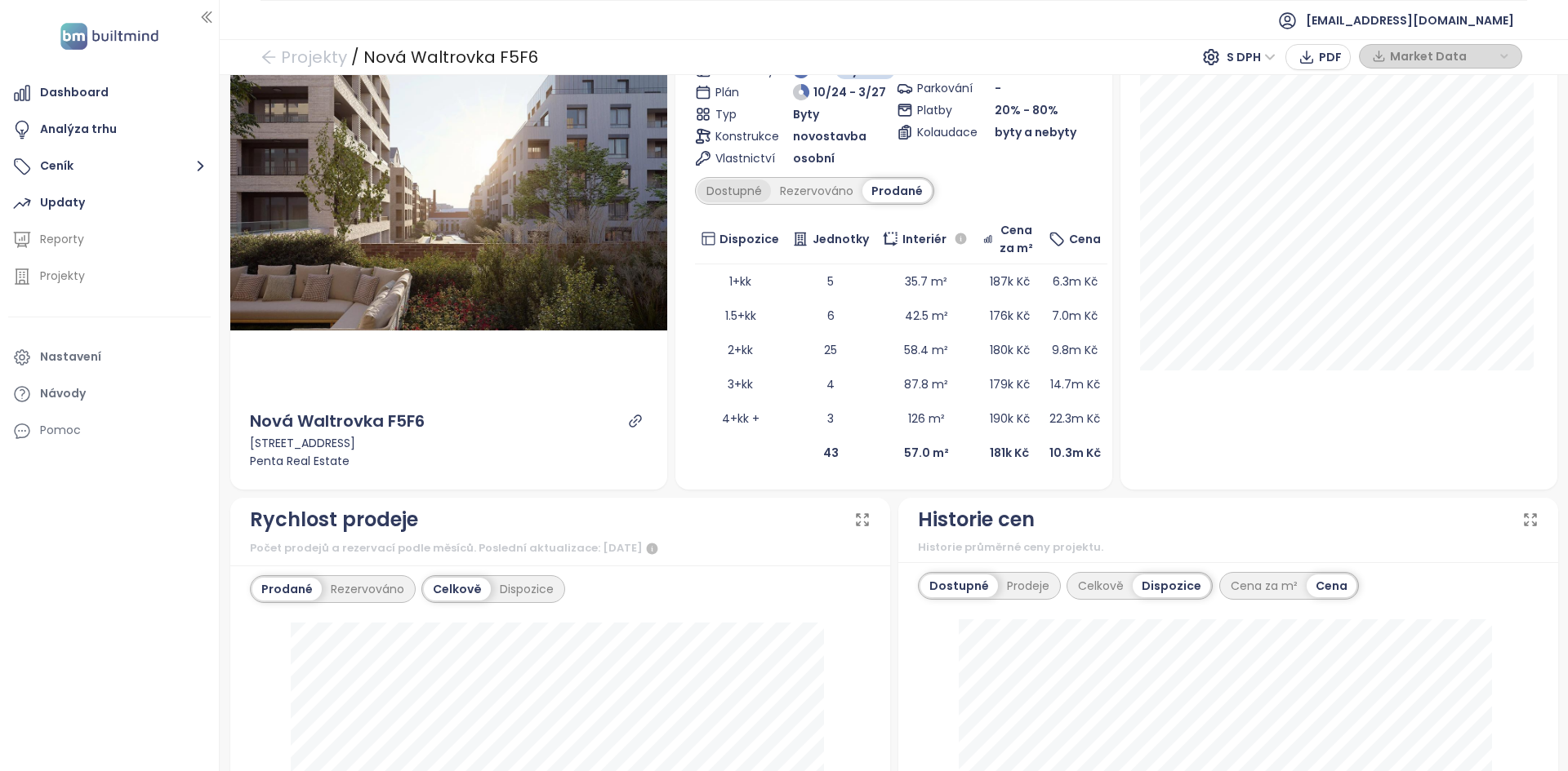
click at [729, 185] on div "Dostupné" at bounding box center [734, 191] width 73 height 23
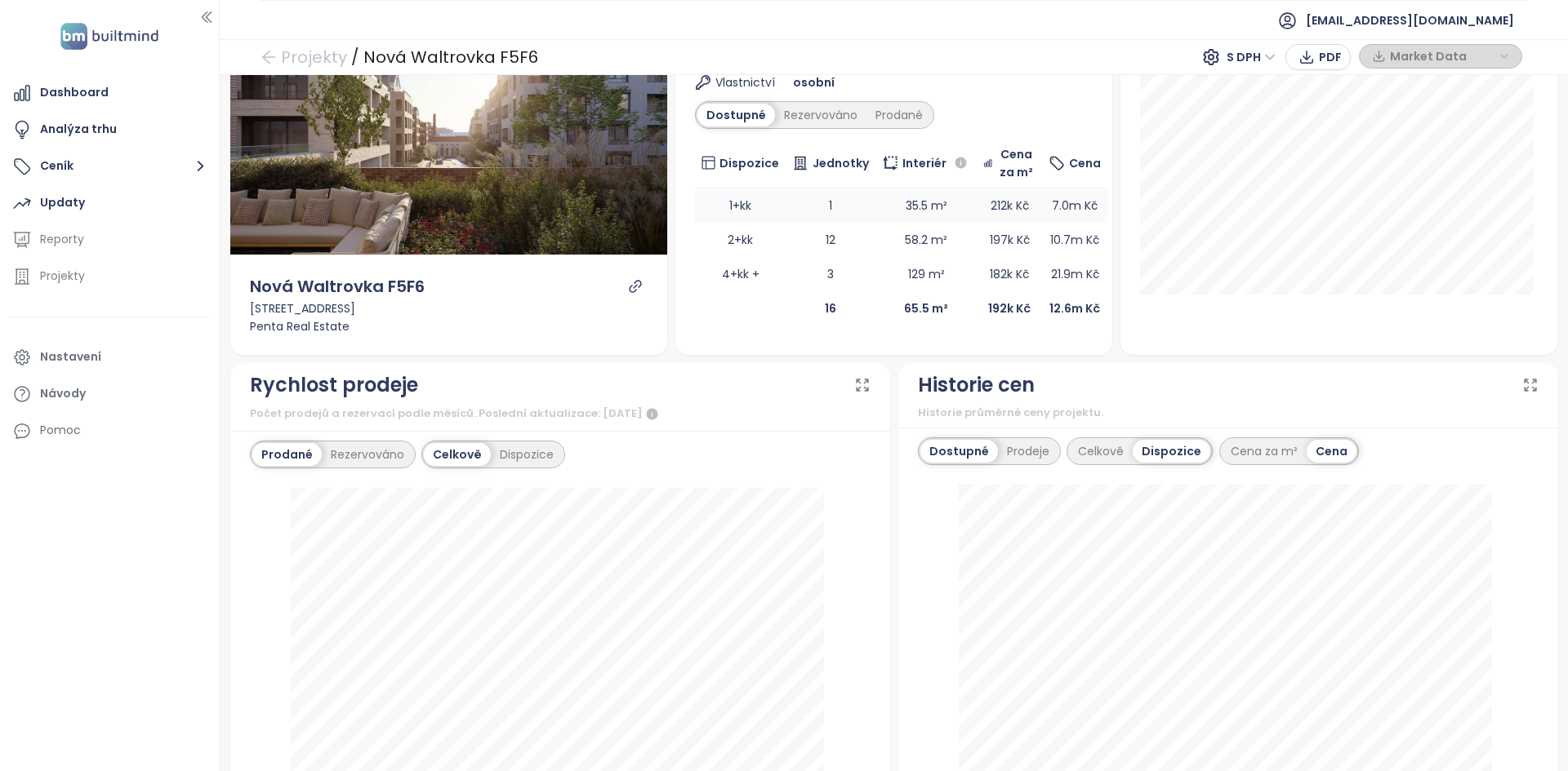
scroll to position [81, 0]
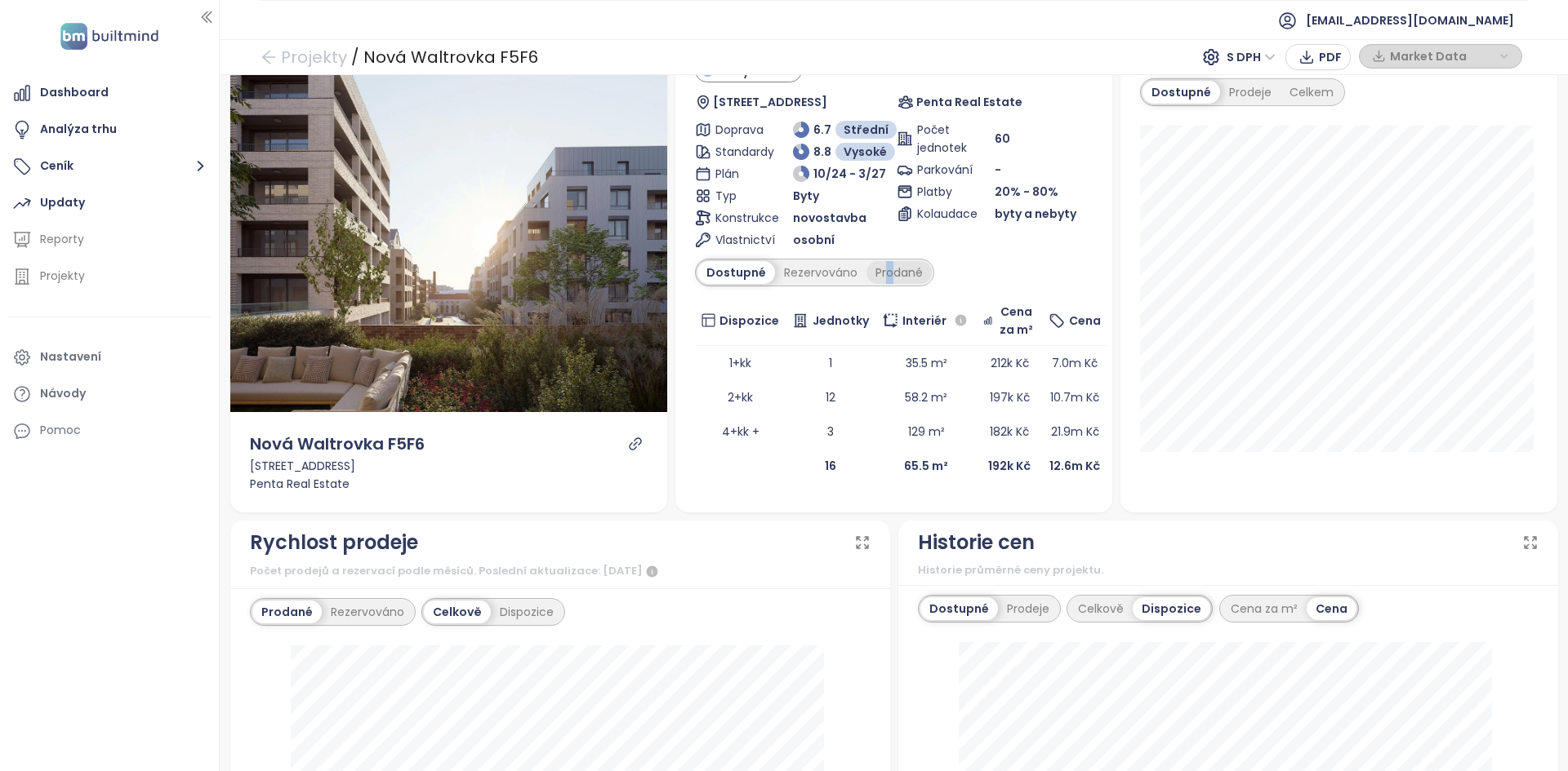
click at [882, 277] on div "Prodané" at bounding box center [898, 273] width 65 height 23
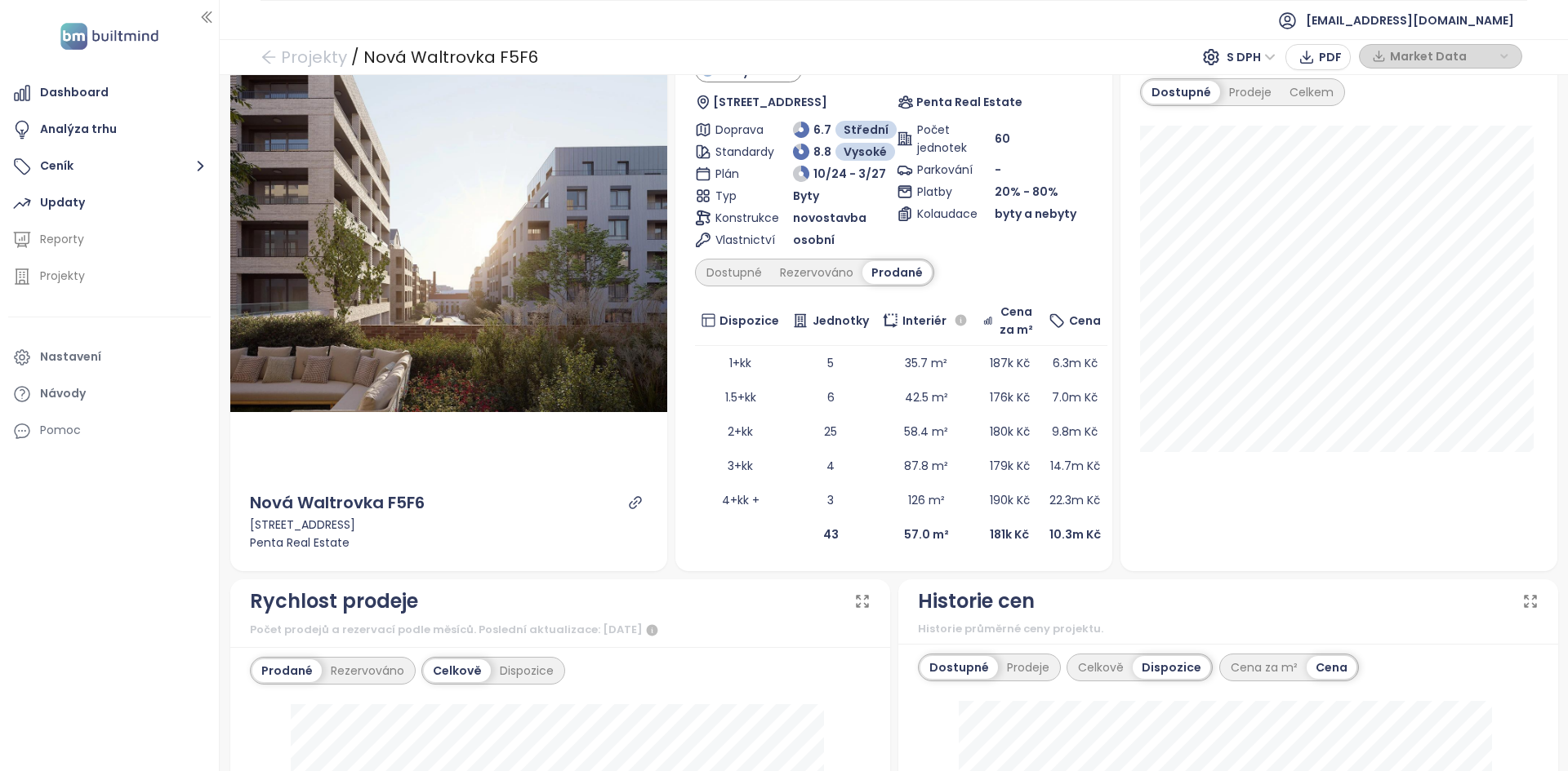
click at [727, 290] on div "Nová Waltrovka F5F6 Ve výstavbě Radlická 36/160, 150 00 [GEOGRAPHIC_DATA] 5-[GE…" at bounding box center [893, 288] width 397 height 528
click at [744, 270] on div "Dostupné" at bounding box center [734, 273] width 73 height 23
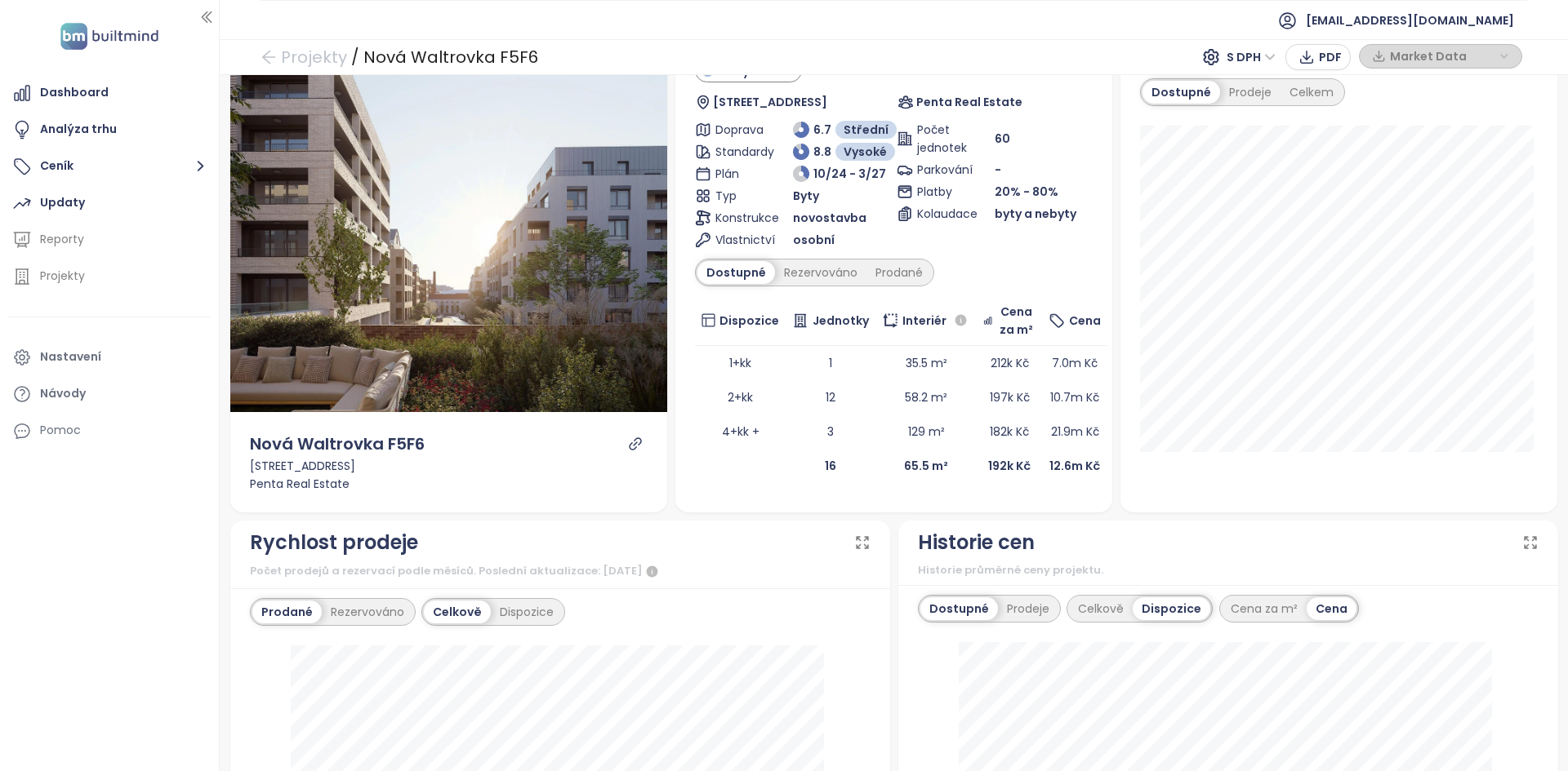
click at [900, 259] on div "Dostupné Rezervováno Prodané" at bounding box center [814, 272] width 239 height 28
click at [909, 278] on div "Prodané" at bounding box center [898, 273] width 65 height 23
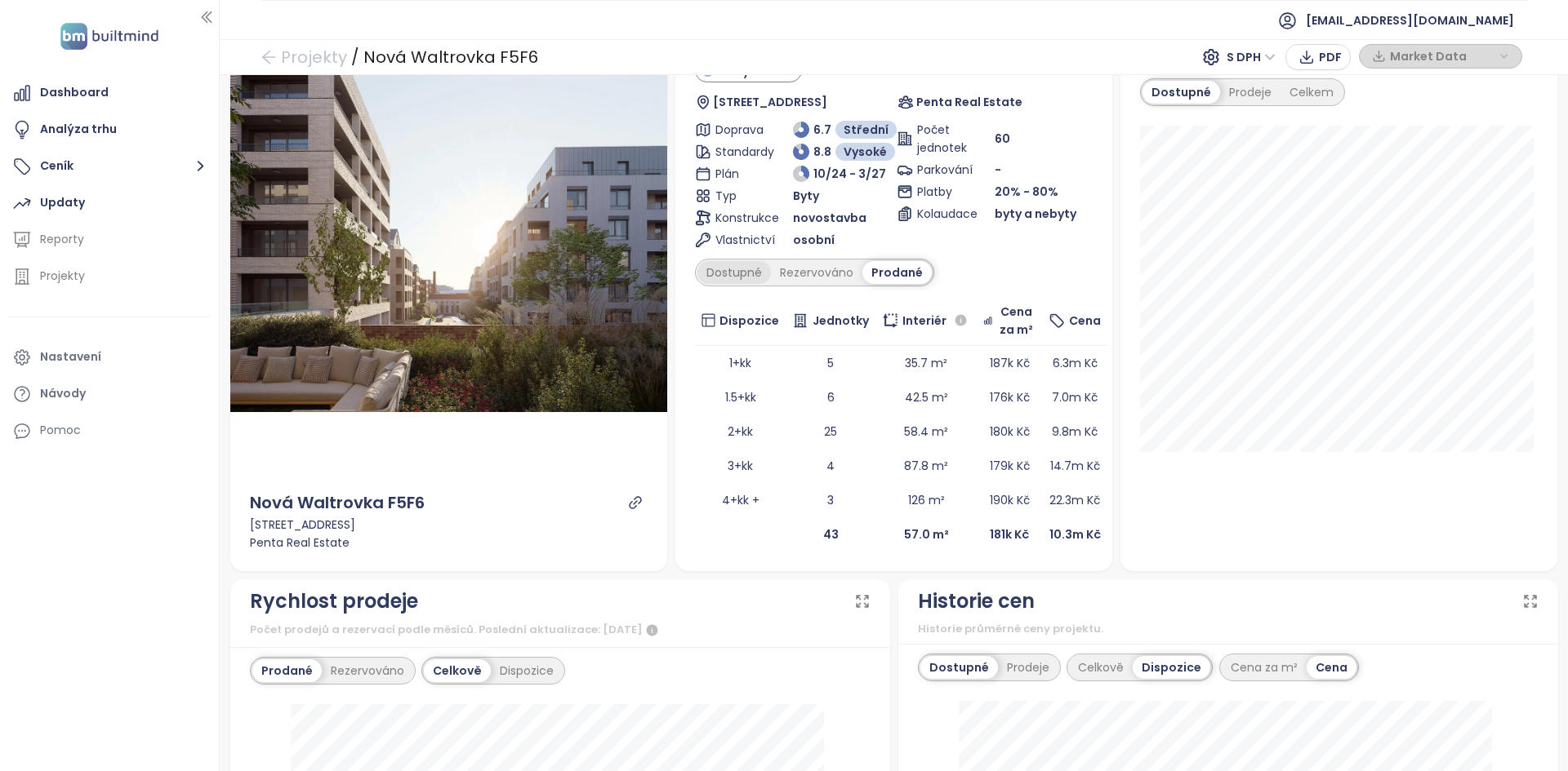
click at [731, 274] on div "Dostupné" at bounding box center [734, 273] width 73 height 23
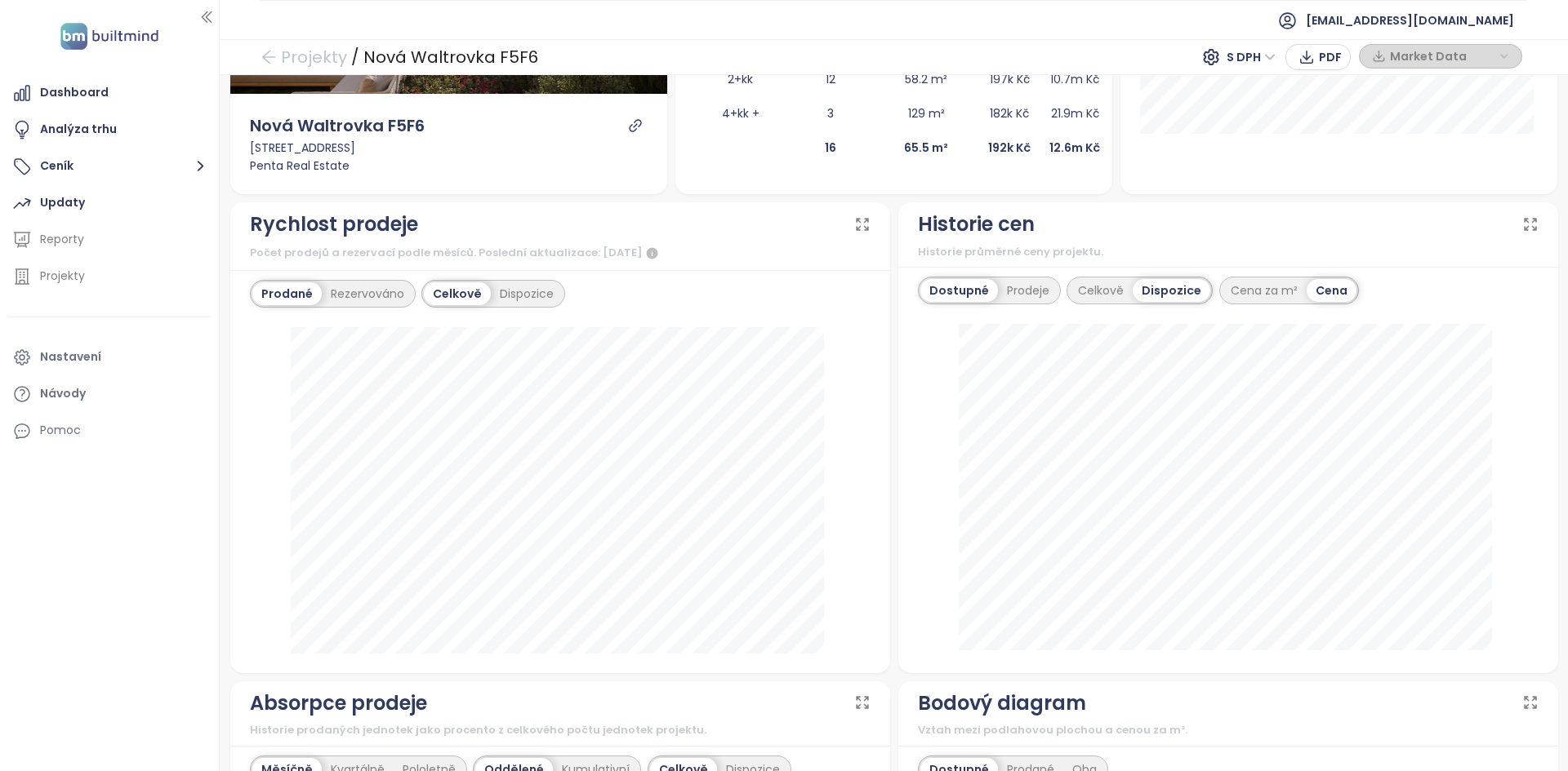
scroll to position [490, 0]
